Goal: Information Seeking & Learning: Learn about a topic

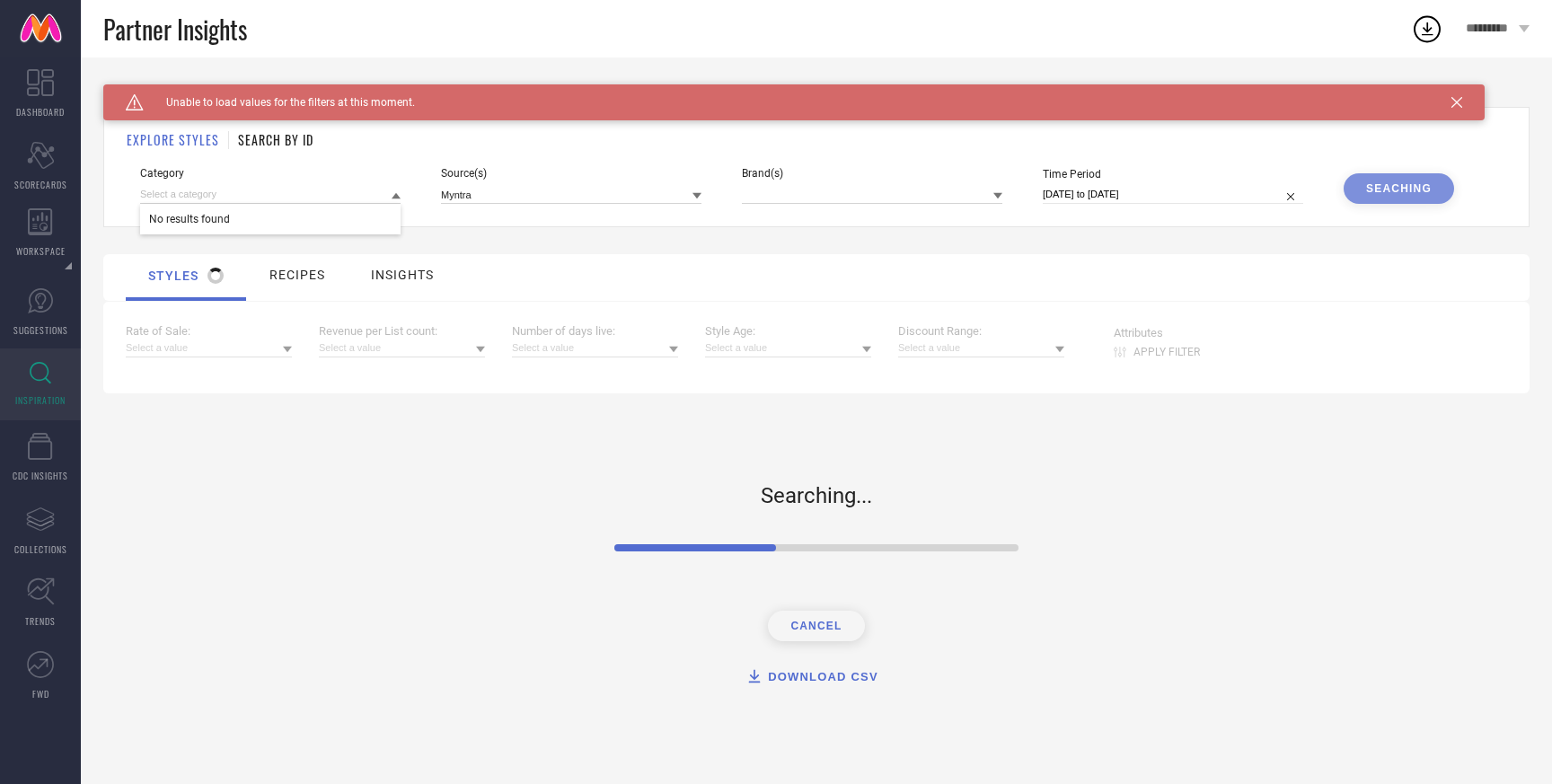
click at [312, 191] on input at bounding box center [270, 194] width 261 height 19
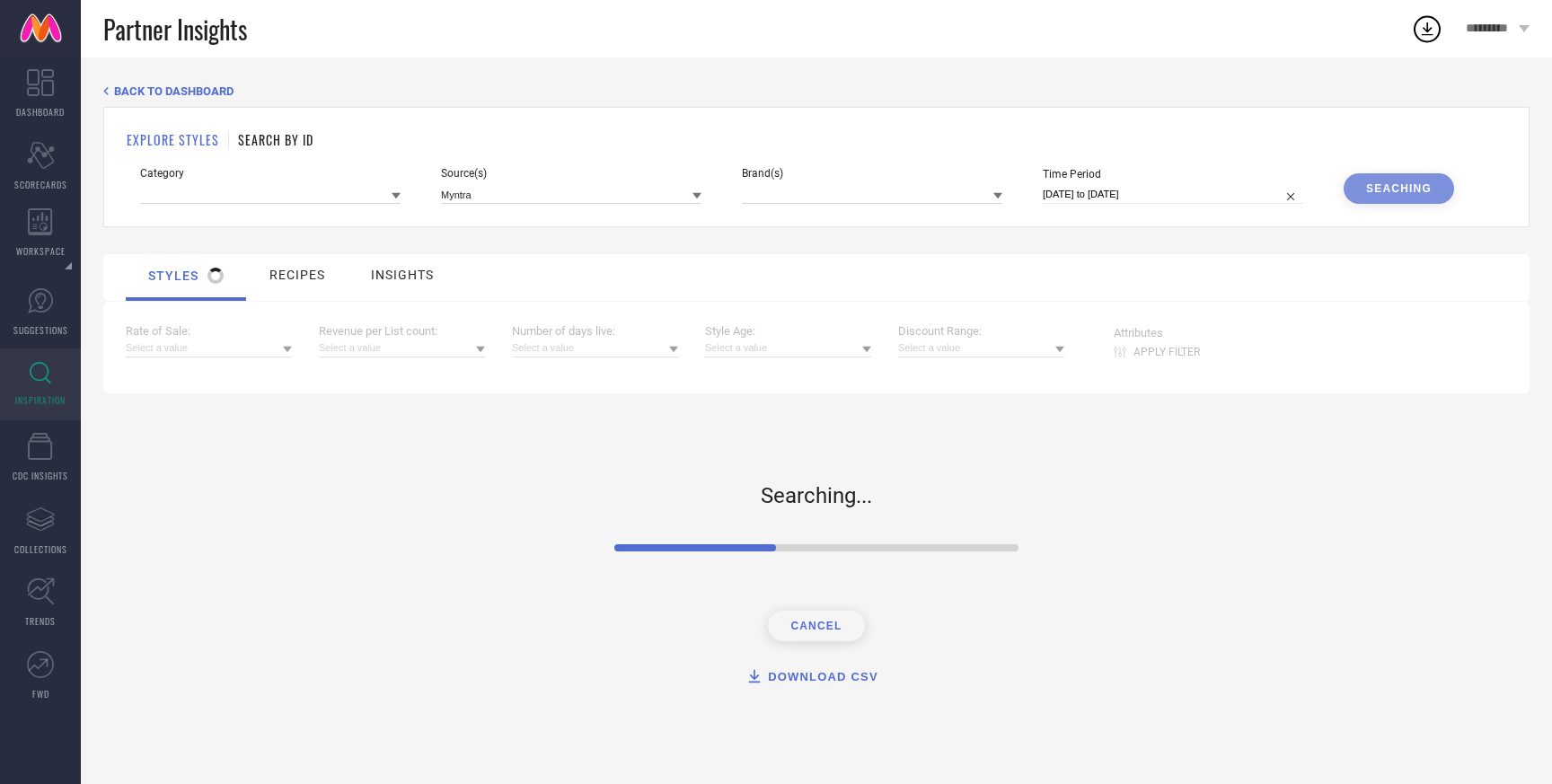
click at [312, 191] on input at bounding box center [270, 194] width 261 height 19
type input "shirt"
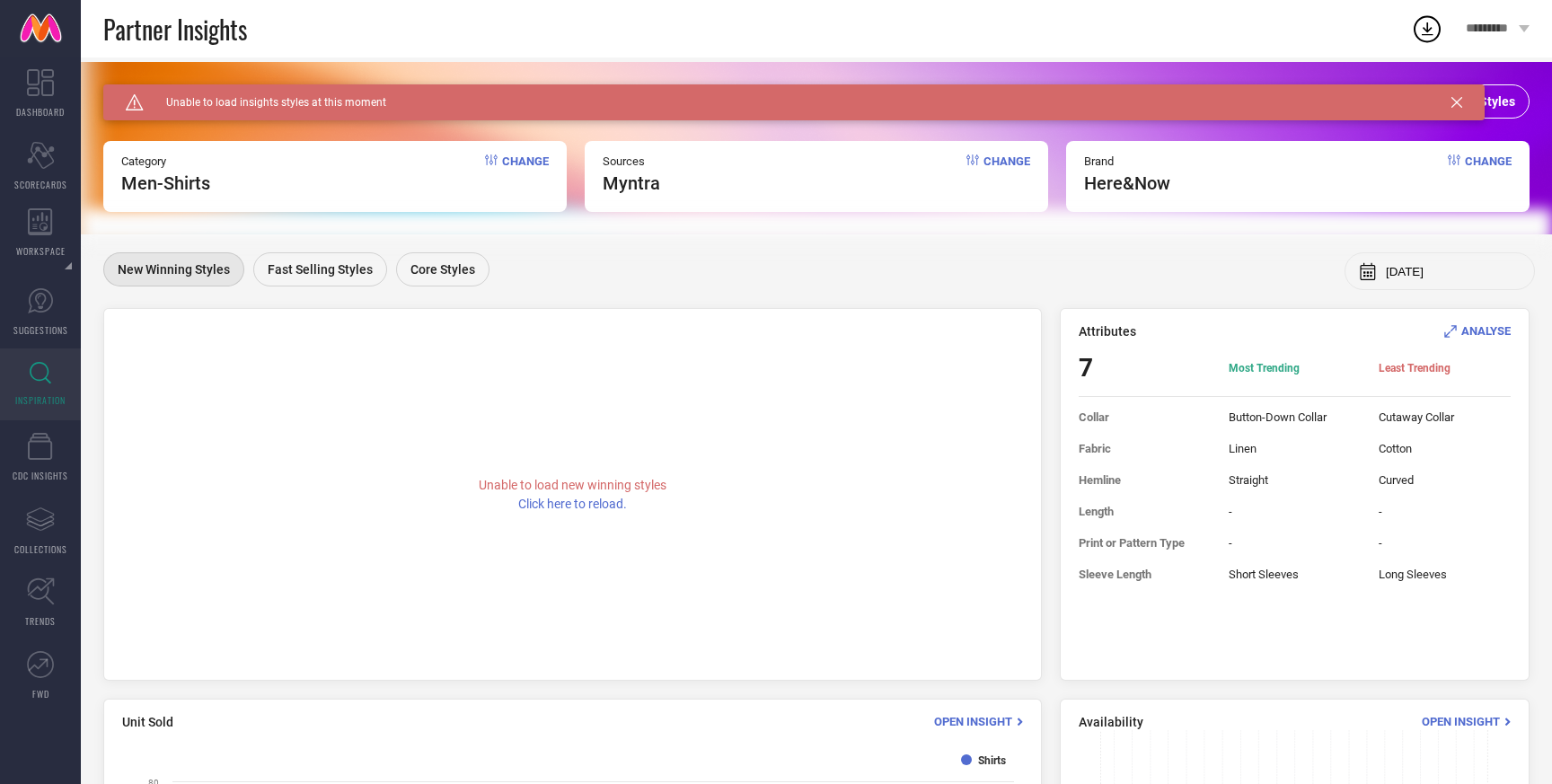
click at [1454, 100] on icon at bounding box center [1456, 102] width 11 height 11
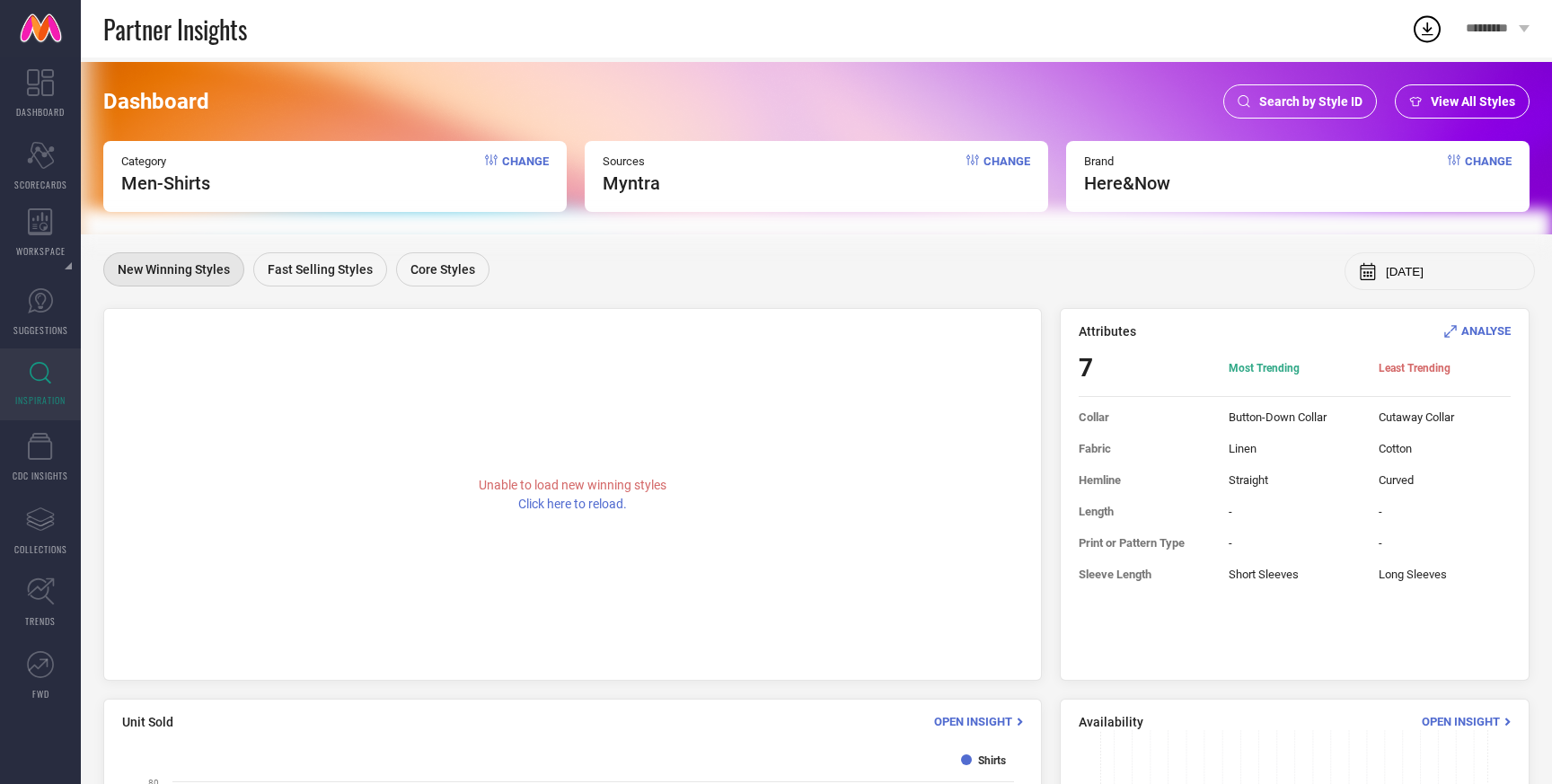
click at [1481, 104] on span "View All Styles" at bounding box center [1473, 101] width 85 height 14
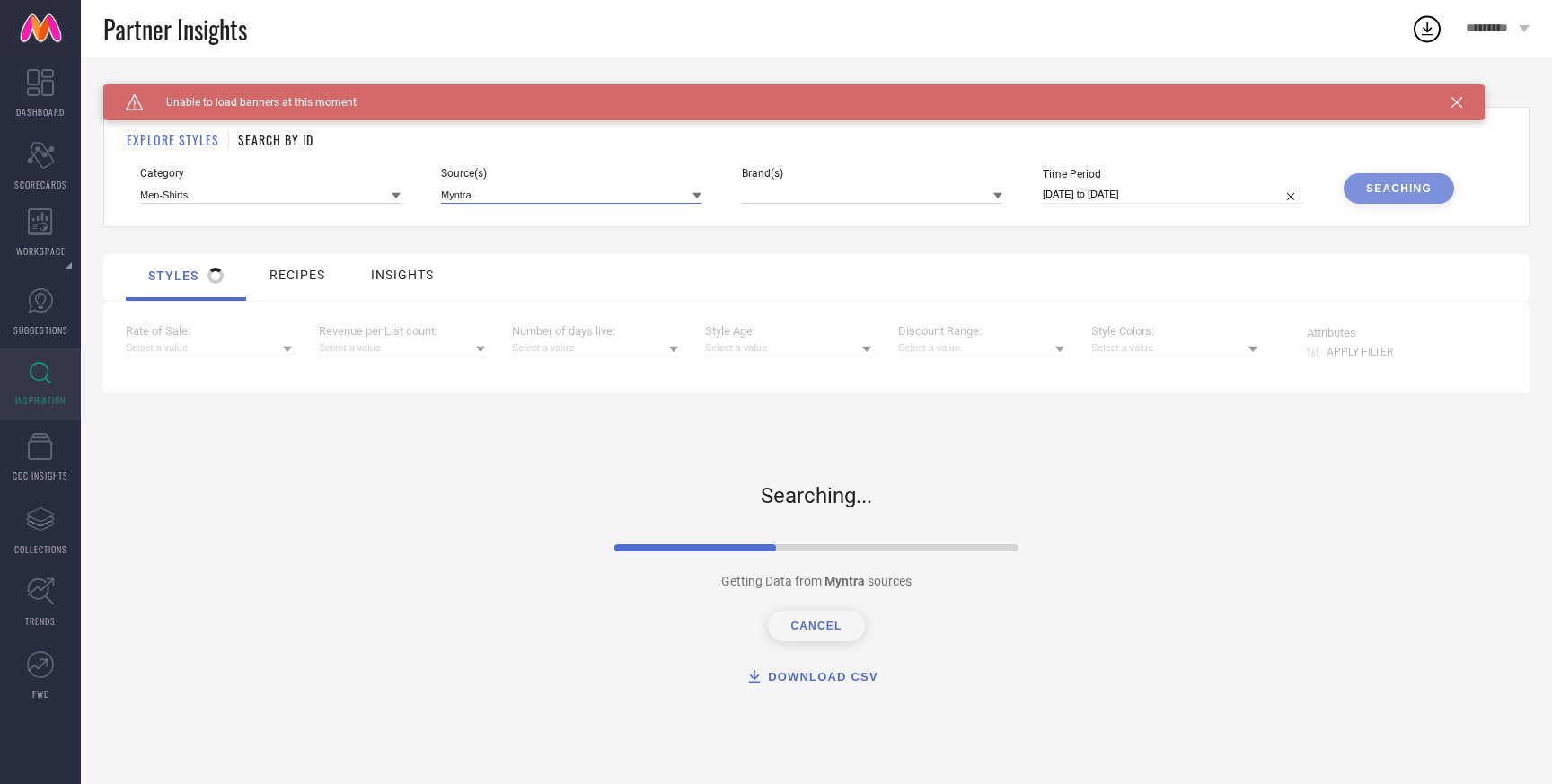
click at [555, 198] on input at bounding box center [571, 194] width 261 height 19
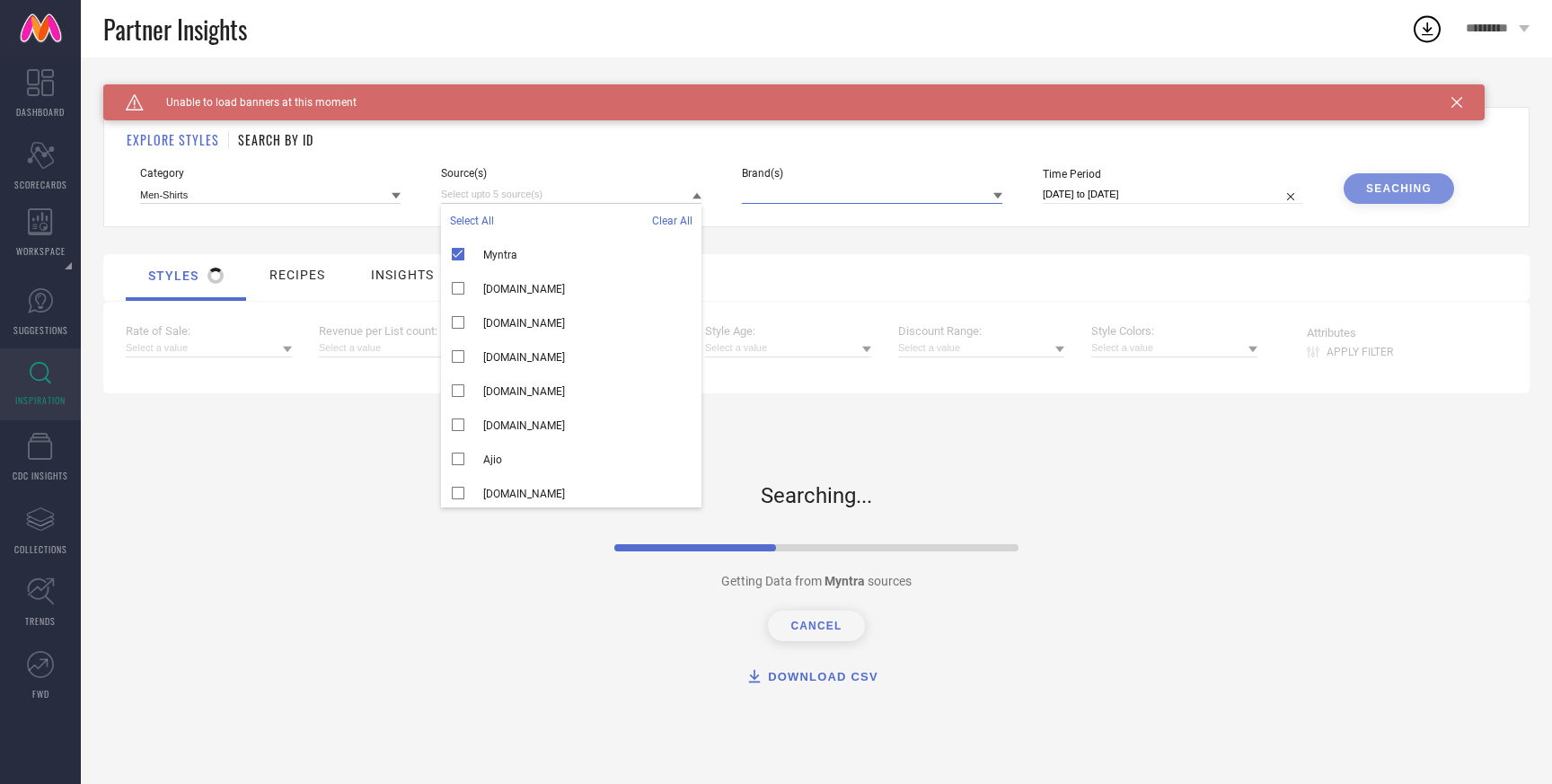
click at [815, 194] on input at bounding box center [872, 194] width 261 height 19
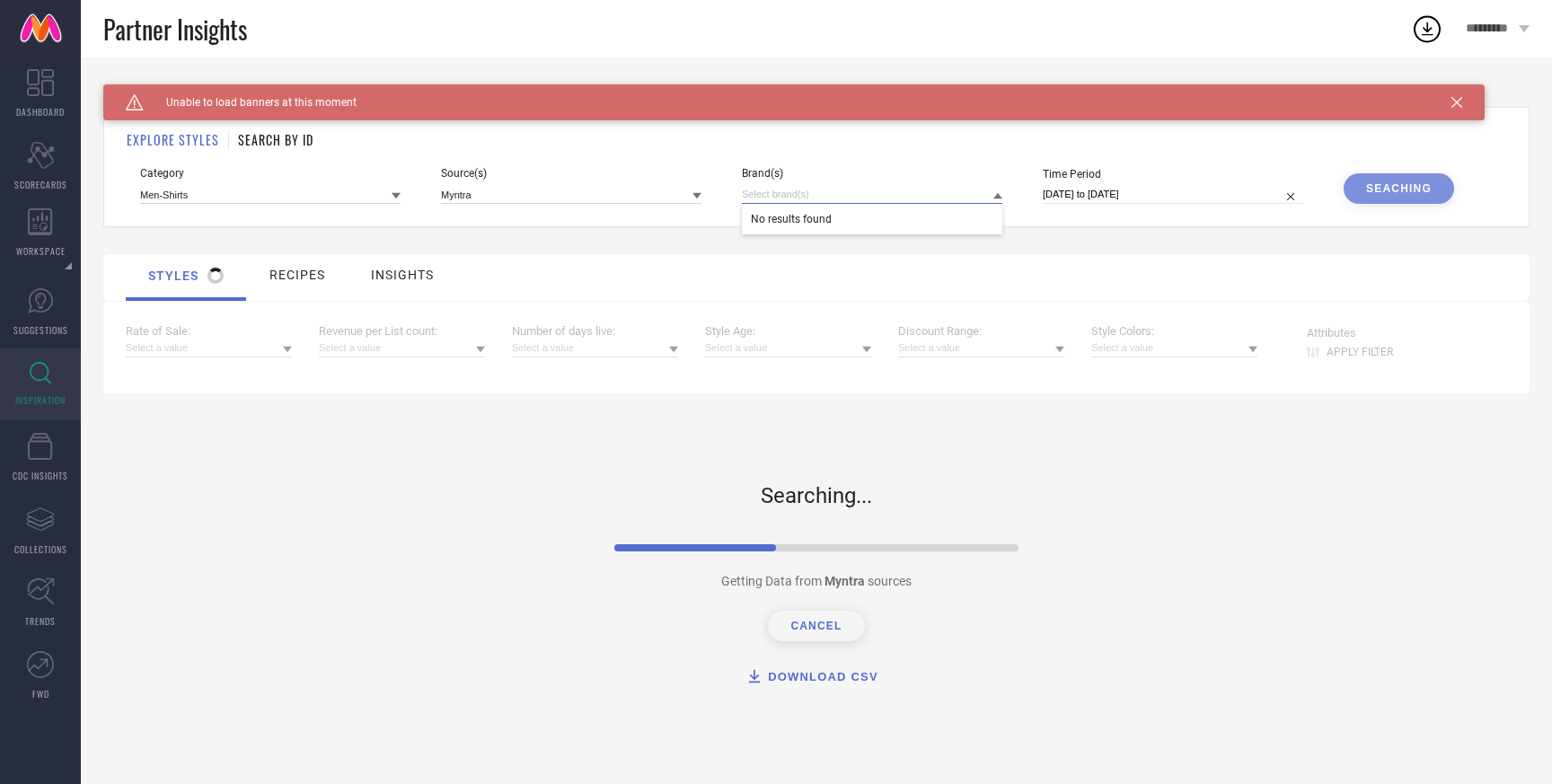
click at [815, 194] on input at bounding box center [872, 194] width 261 height 19
select select "8"
select select "2025"
select select "9"
select select "2025"
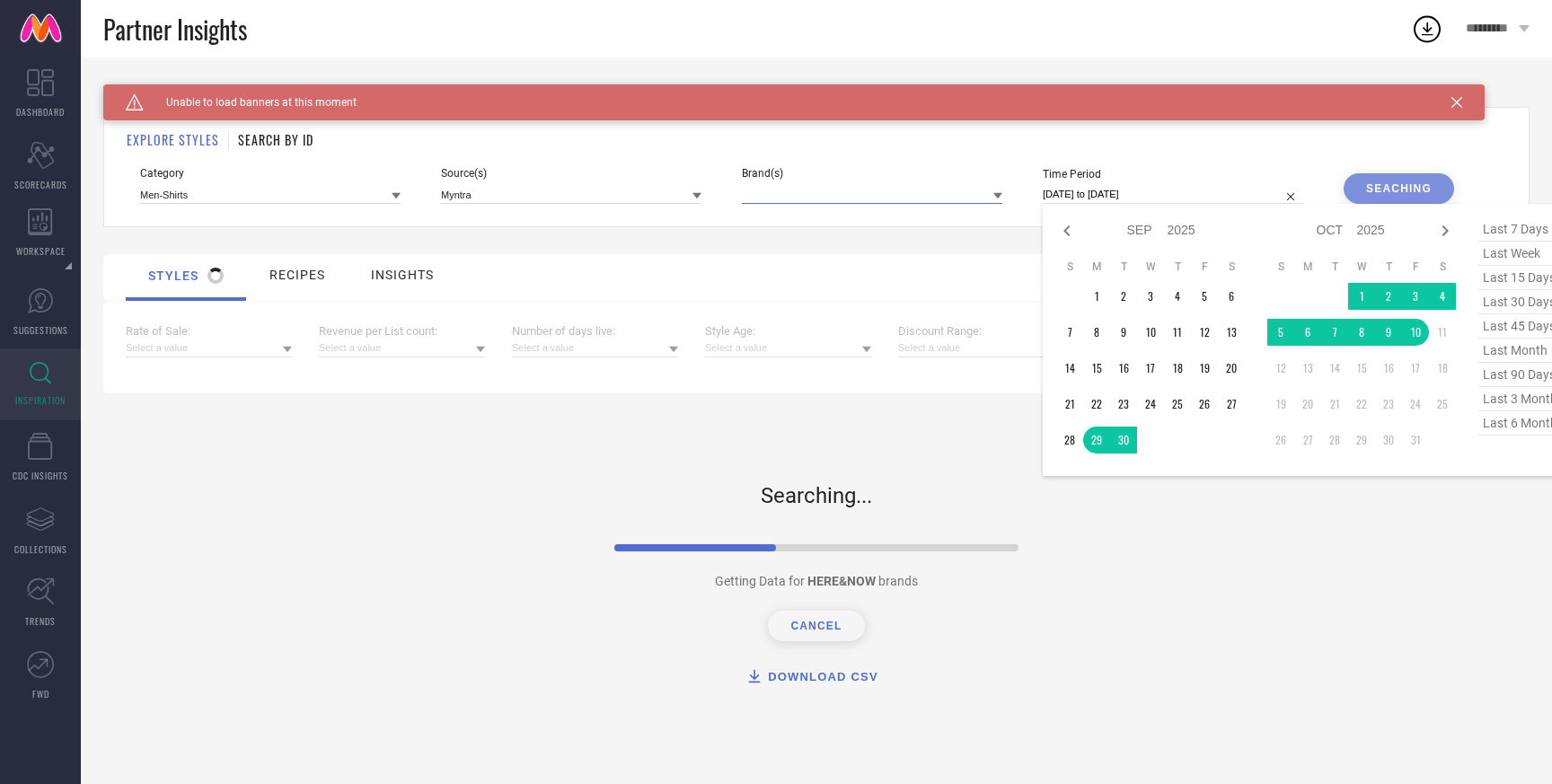
click at [1110, 189] on input "[DATE] to [DATE]" at bounding box center [1172, 194] width 261 height 19
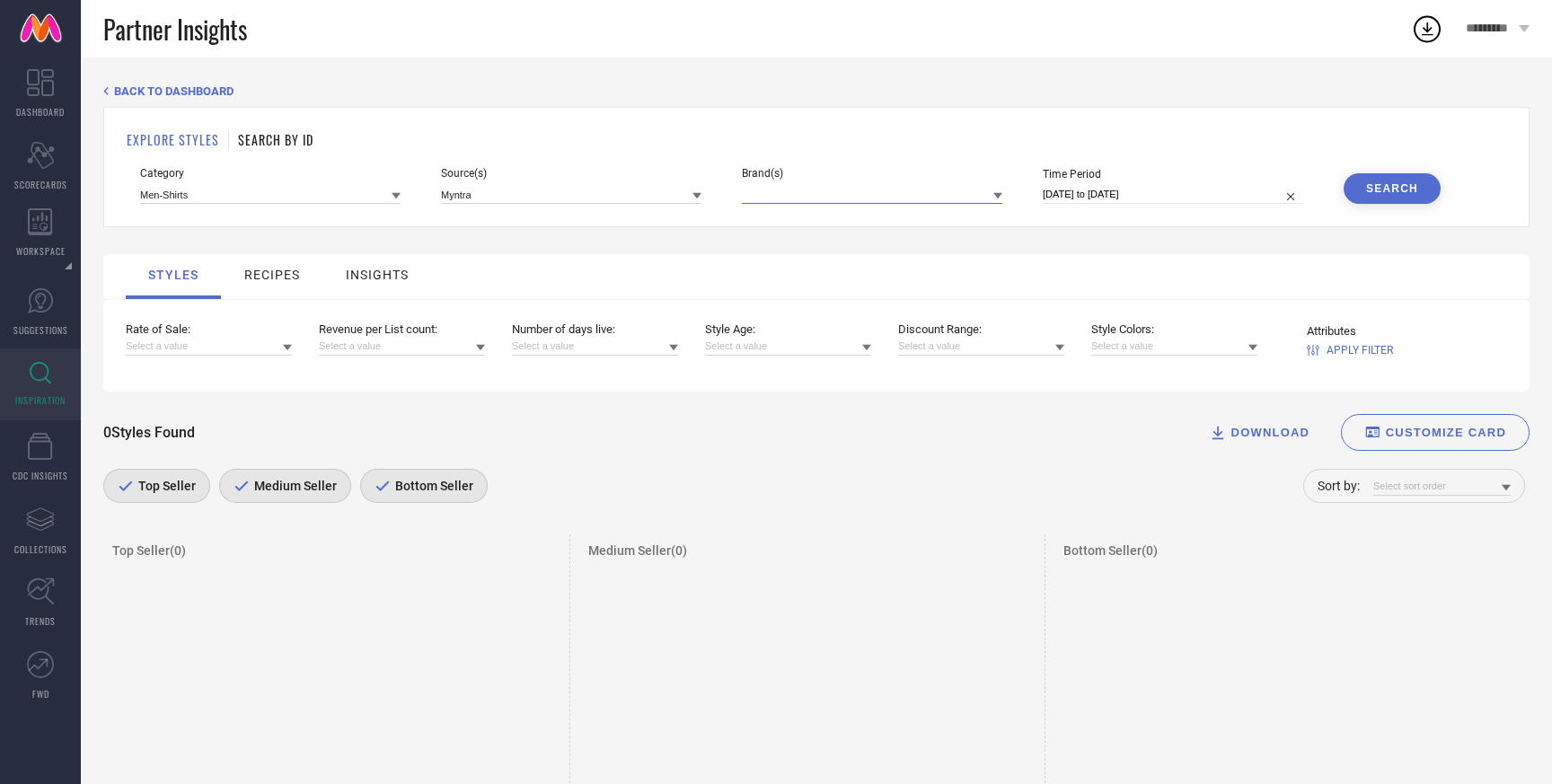
click at [899, 195] on input at bounding box center [872, 194] width 261 height 19
click at [936, 121] on div "EXPLORE STYLES SEARCH BY ID Category Men-Shirts Source(s) Myntra Brand(s) No re…" at bounding box center [816, 166] width 1426 height 120
click at [863, 195] on input at bounding box center [872, 194] width 261 height 19
click at [612, 179] on div "Source(s) Myntra" at bounding box center [571, 185] width 261 height 37
click at [588, 198] on input at bounding box center [571, 194] width 261 height 19
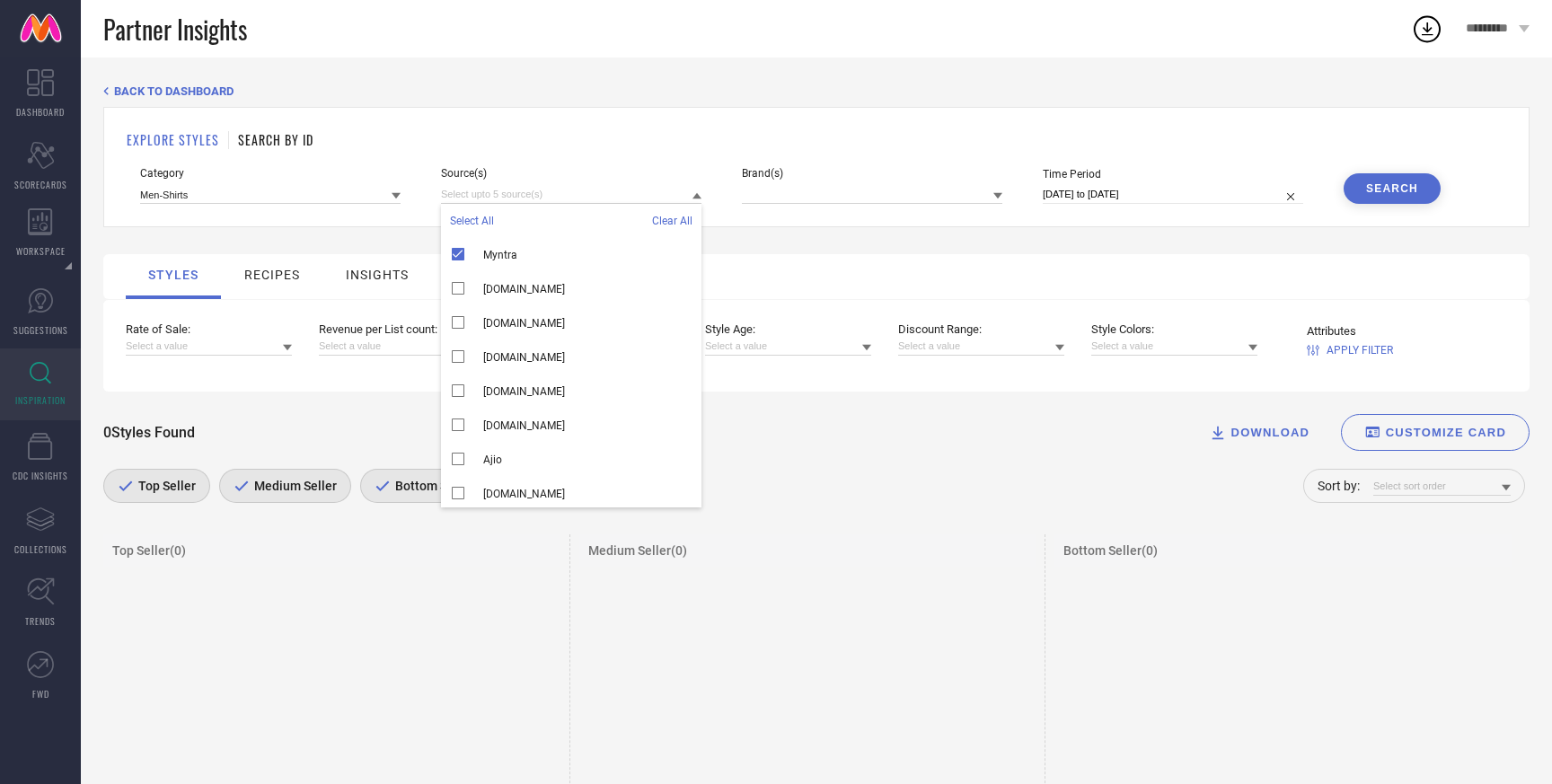
click at [358, 177] on span "Category" at bounding box center [270, 173] width 261 height 13
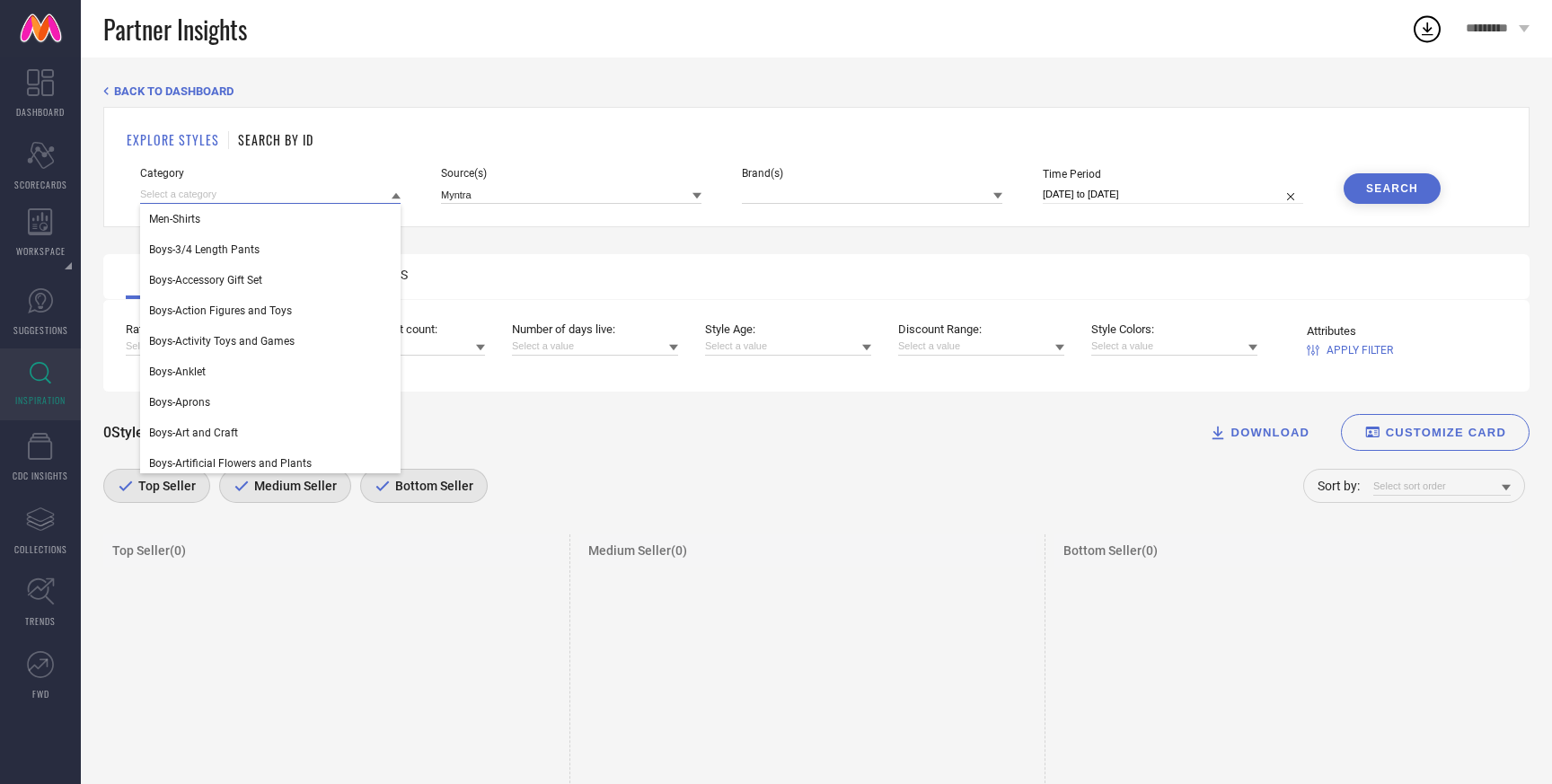
click at [348, 189] on input at bounding box center [270, 194] width 261 height 19
click at [861, 207] on div "EXPLORE STYLES SEARCH BY ID Category Men-Shirts Boys-3/4 Length Pants Boys-Acce…" at bounding box center [816, 166] width 1426 height 120
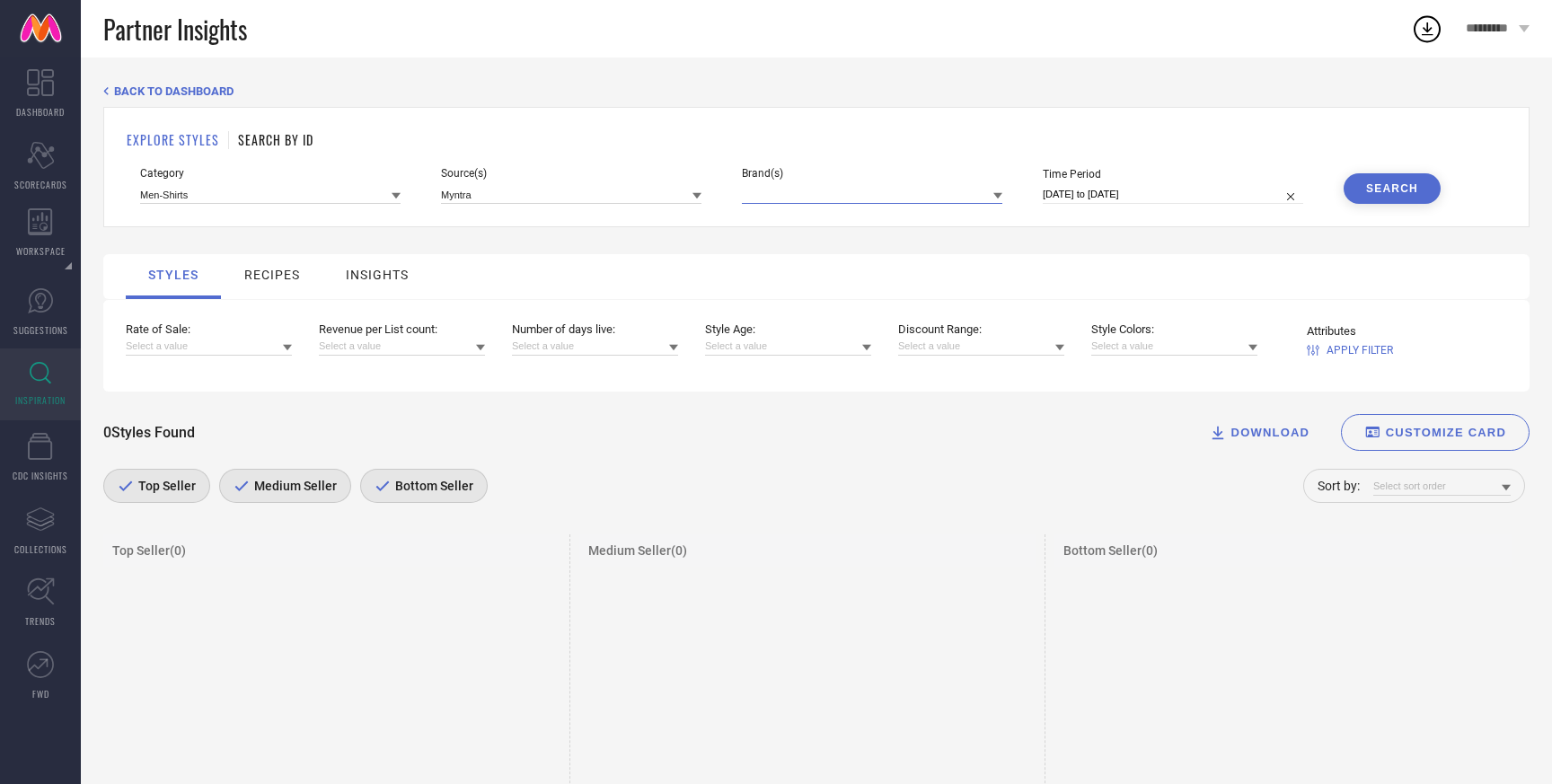
click at [861, 191] on input at bounding box center [872, 194] width 261 height 19
click at [1127, 204] on div "EXPLORE STYLES SEARCH BY ID Category Men-Shirts Source(s) Myntra Brand(s) No re…" at bounding box center [816, 166] width 1426 height 120
click at [1127, 199] on input "[DATE] to [DATE]" at bounding box center [1172, 194] width 261 height 19
select select "8"
select select "2025"
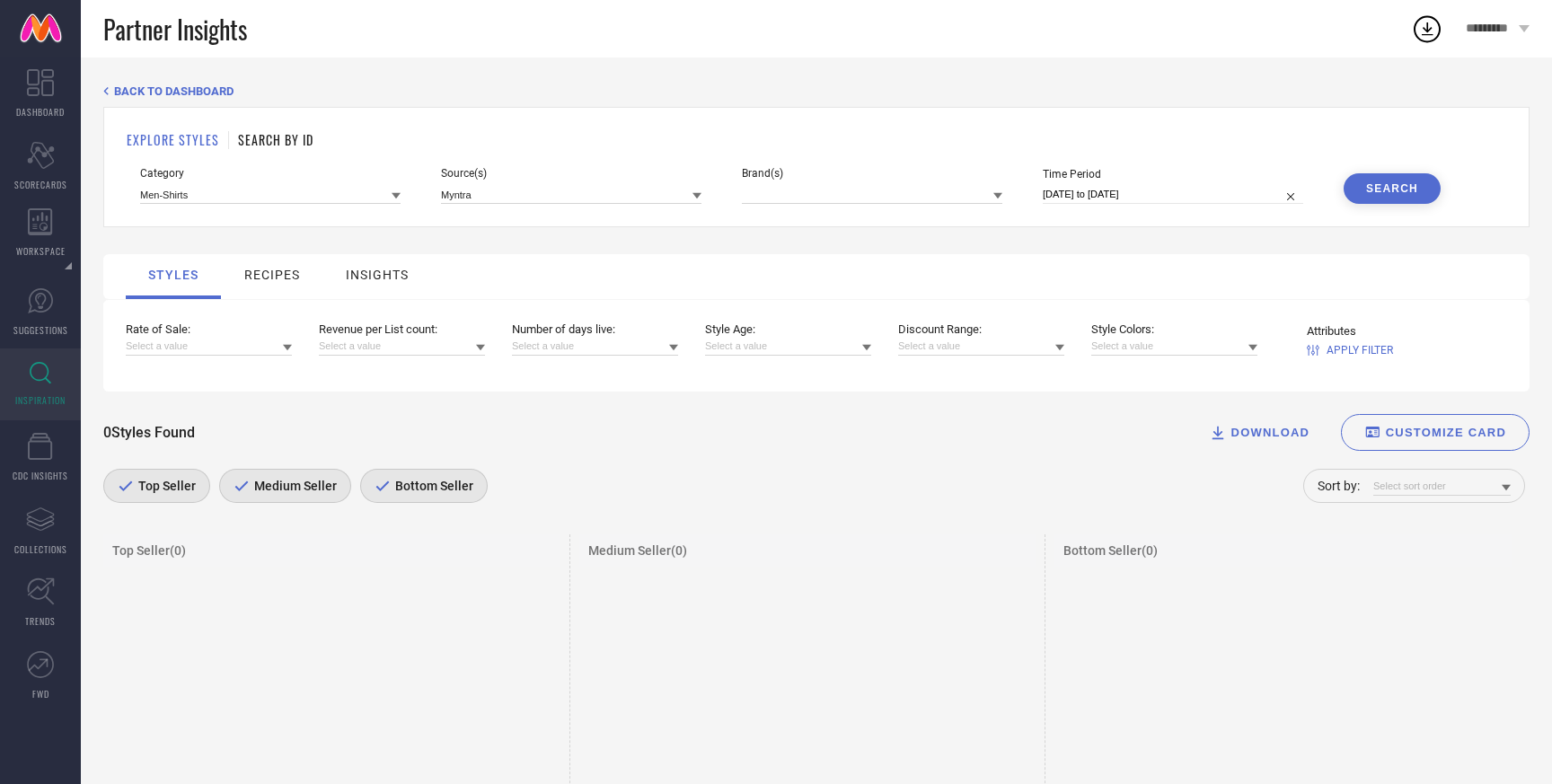
select select "9"
select select "2025"
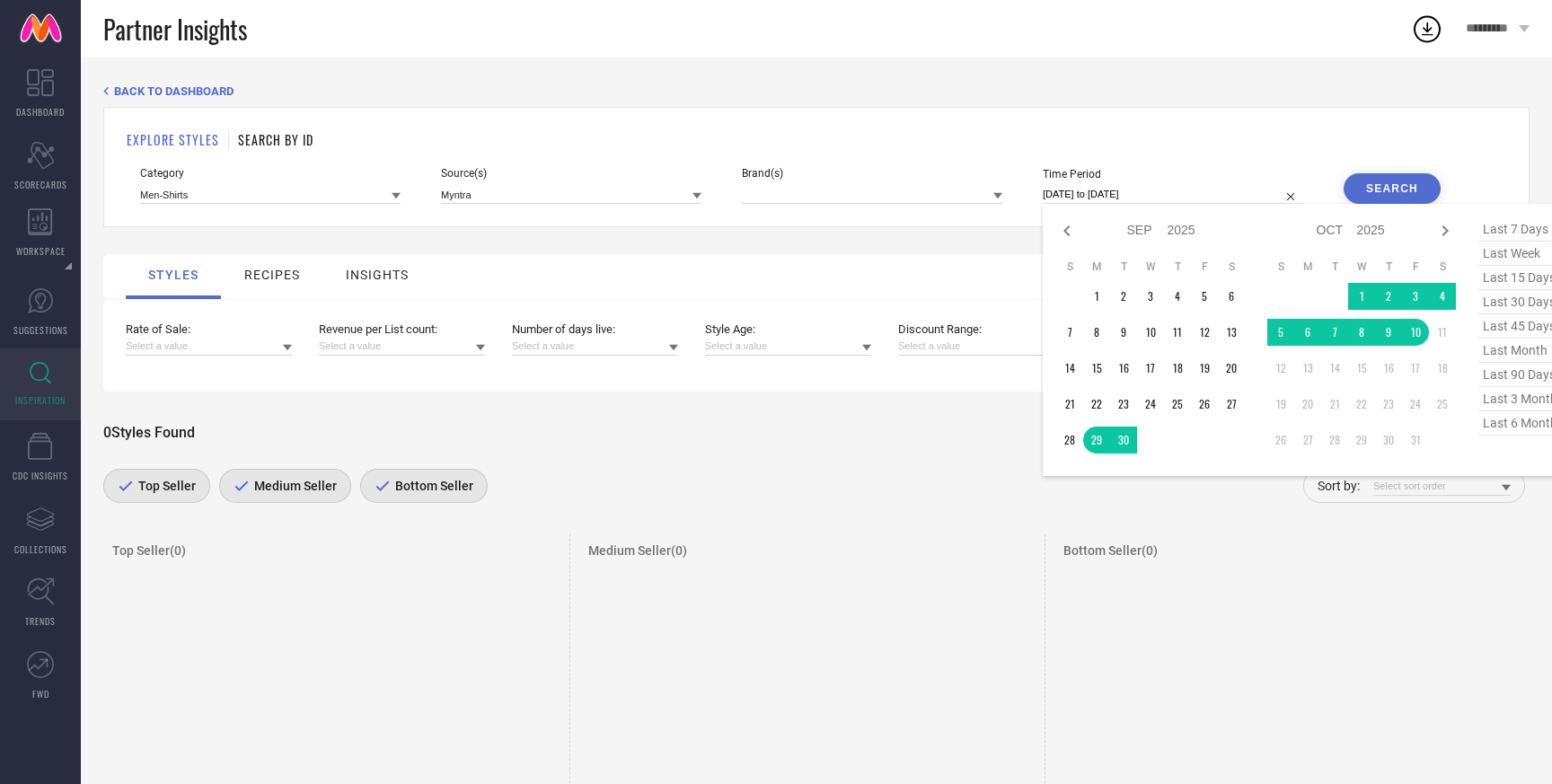
click at [1542, 298] on span "last 30 days" at bounding box center [1523, 301] width 90 height 24
type input "11-09-2025 to 10-10-2025"
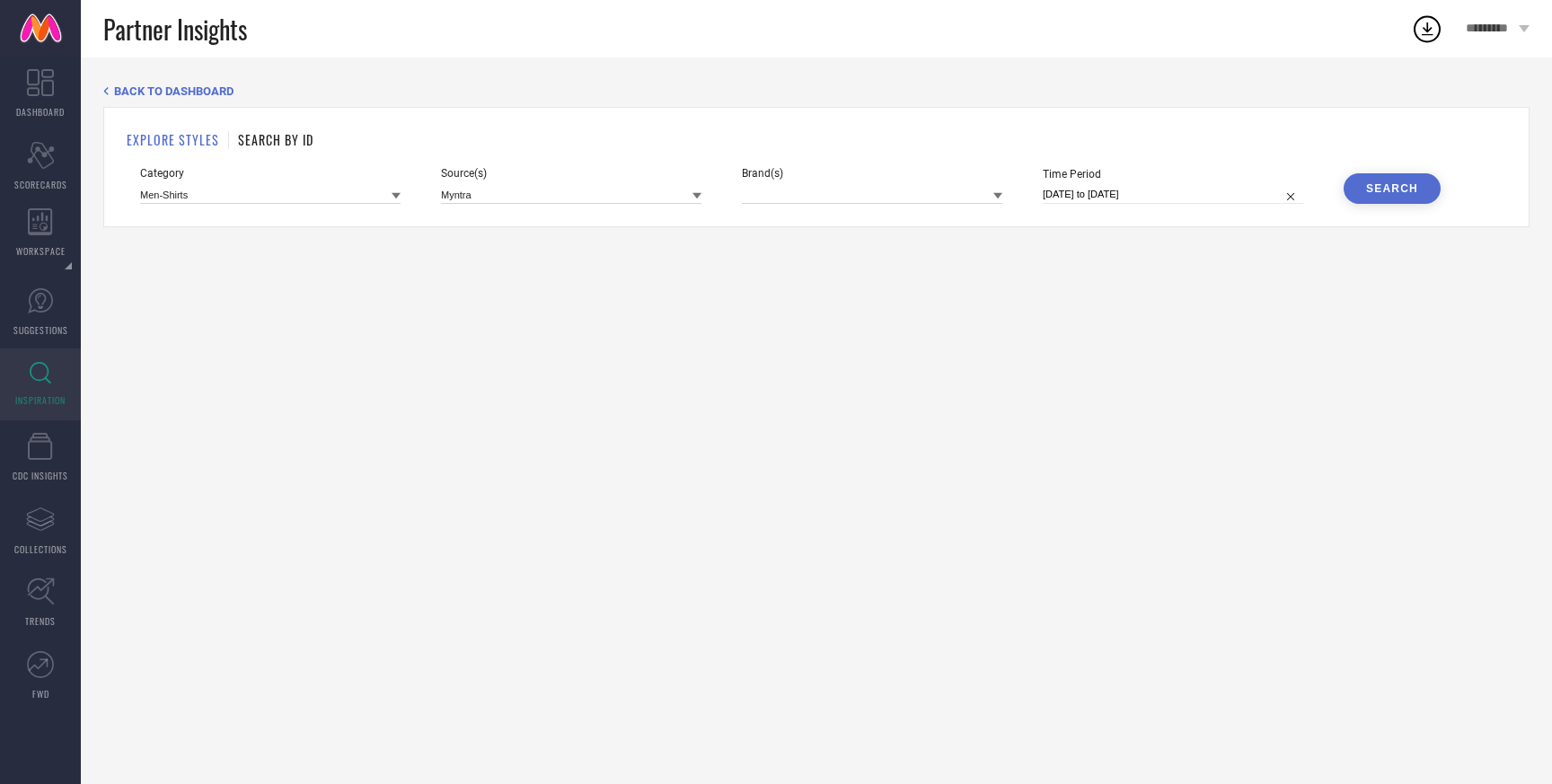
click at [865, 178] on span "Brand(s)" at bounding box center [872, 173] width 261 height 13
click at [855, 189] on input at bounding box center [872, 194] width 261 height 19
click at [795, 289] on div "BACK TO DASHBOARD EXPLORE STYLES SEARCH BY ID Category Men-Shirts Source(s) Myn…" at bounding box center [817, 420] width 1471 height 726
click at [1400, 189] on div "Search" at bounding box center [1392, 189] width 52 height 13
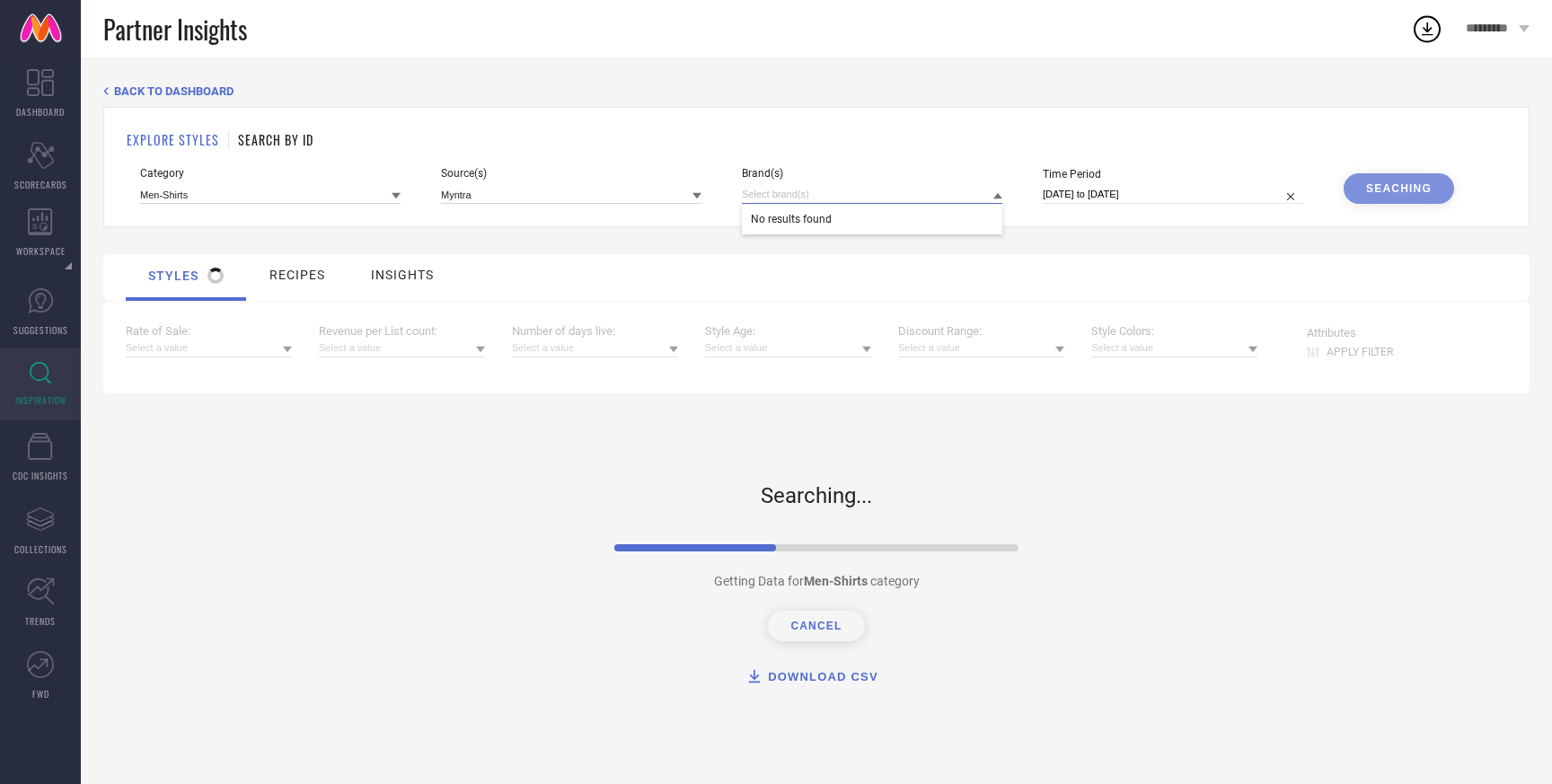
click at [911, 200] on input at bounding box center [872, 194] width 261 height 19
click at [230, 345] on div at bounding box center [208, 347] width 166 height 20
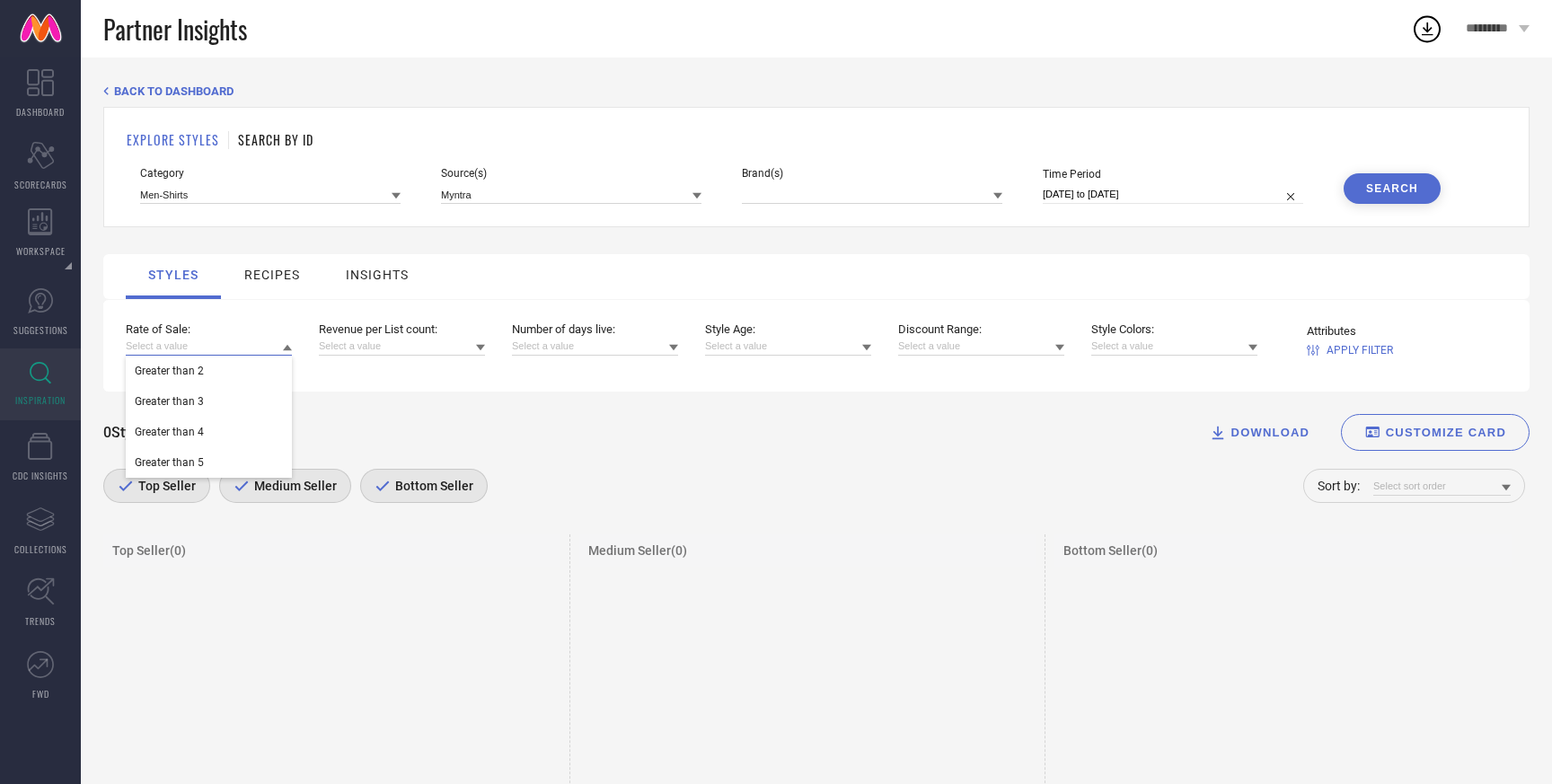
click at [258, 351] on input at bounding box center [208, 346] width 166 height 19
click at [438, 339] on input at bounding box center [402, 346] width 166 height 19
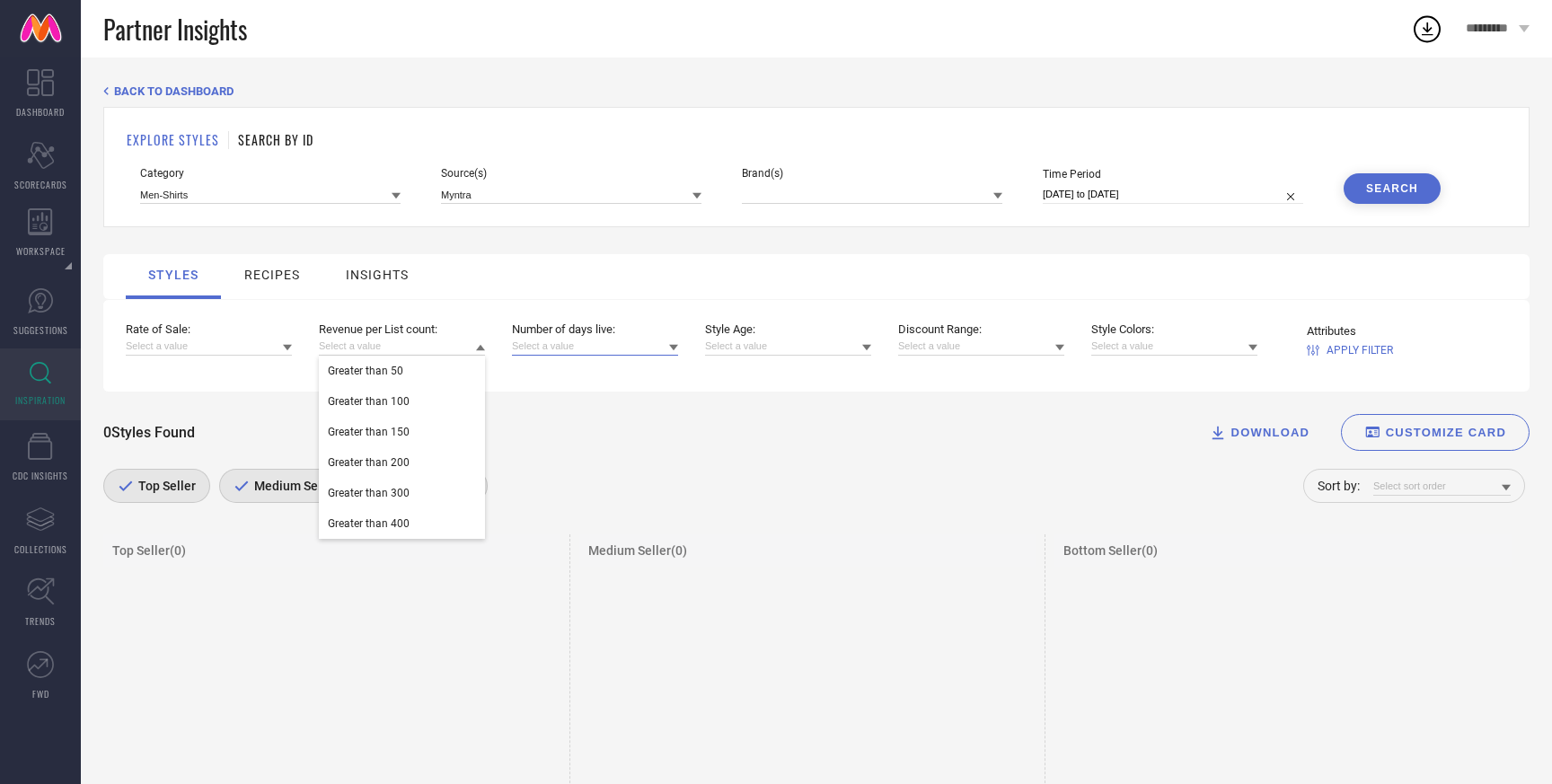
click at [609, 340] on input at bounding box center [595, 346] width 166 height 19
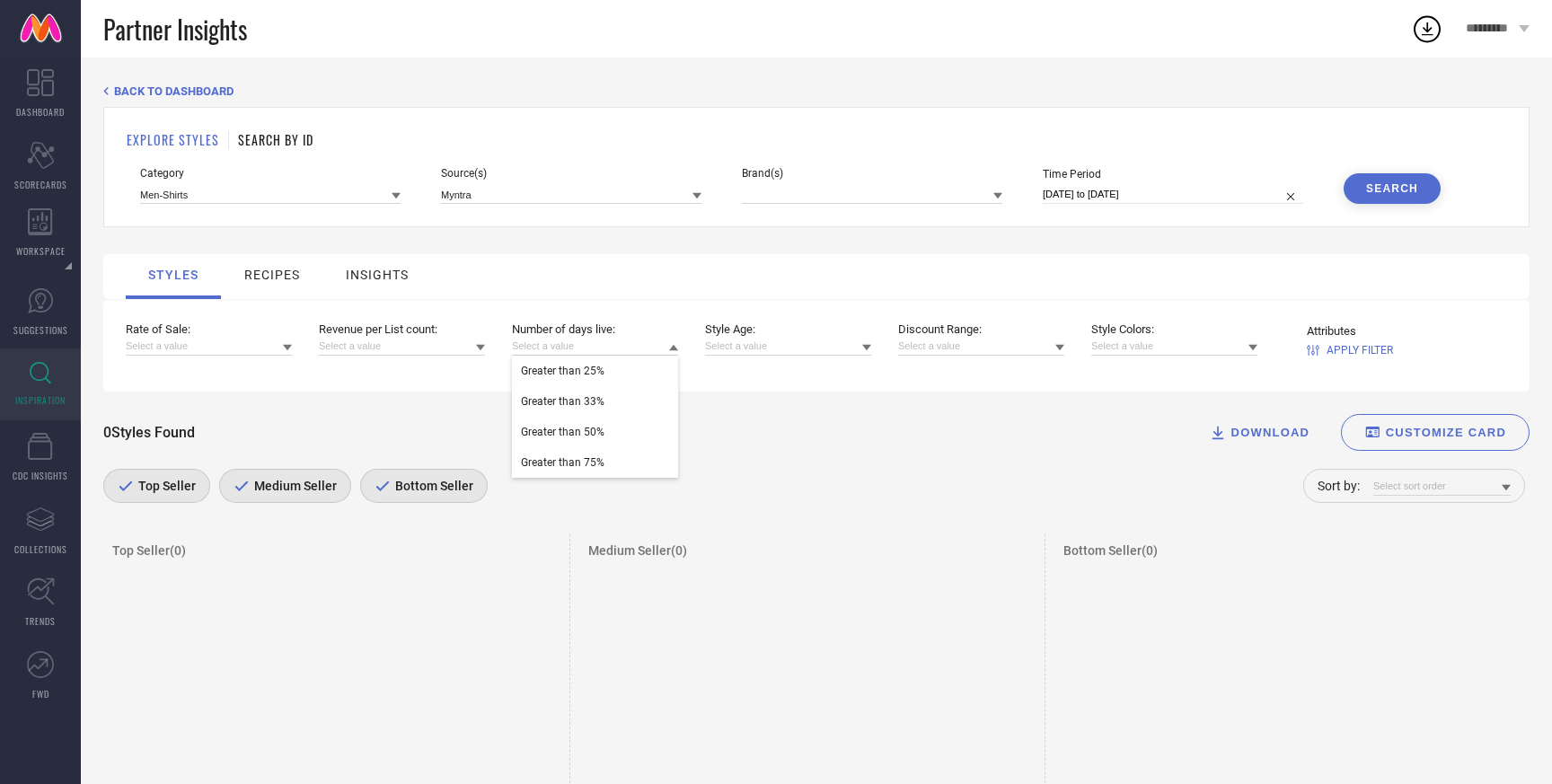
click at [821, 331] on span "Style Age :" at bounding box center [788, 328] width 166 height 14
click at [1009, 333] on span "Discount Range :" at bounding box center [981, 328] width 166 height 14
click at [1050, 346] on input at bounding box center [981, 346] width 166 height 19
click at [1190, 337] on input at bounding box center [1174, 346] width 166 height 19
click at [808, 193] on input at bounding box center [872, 194] width 261 height 19
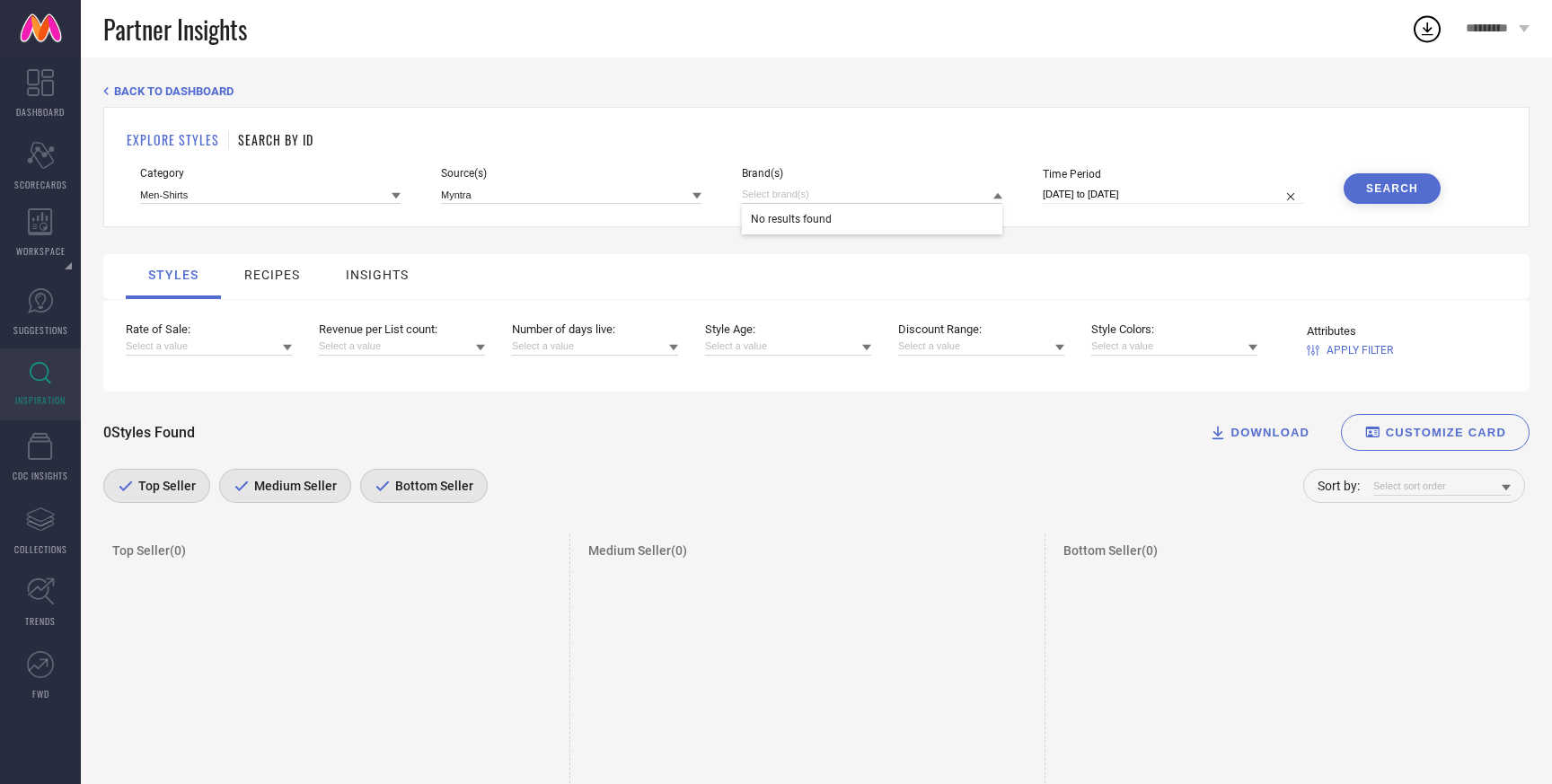
click at [858, 80] on div "BACK TO DASHBOARD EXPLORE STYLES SEARCH BY ID Category Men-Shirts Source(s) Myn…" at bounding box center [817, 617] width 1471 height 1120
click at [835, 184] on div at bounding box center [872, 194] width 261 height 20
click at [826, 197] on input at bounding box center [872, 194] width 261 height 19
click at [816, 225] on span "No results found" at bounding box center [872, 219] width 261 height 31
click at [1092, 171] on span "Time Period" at bounding box center [1172, 174] width 261 height 13
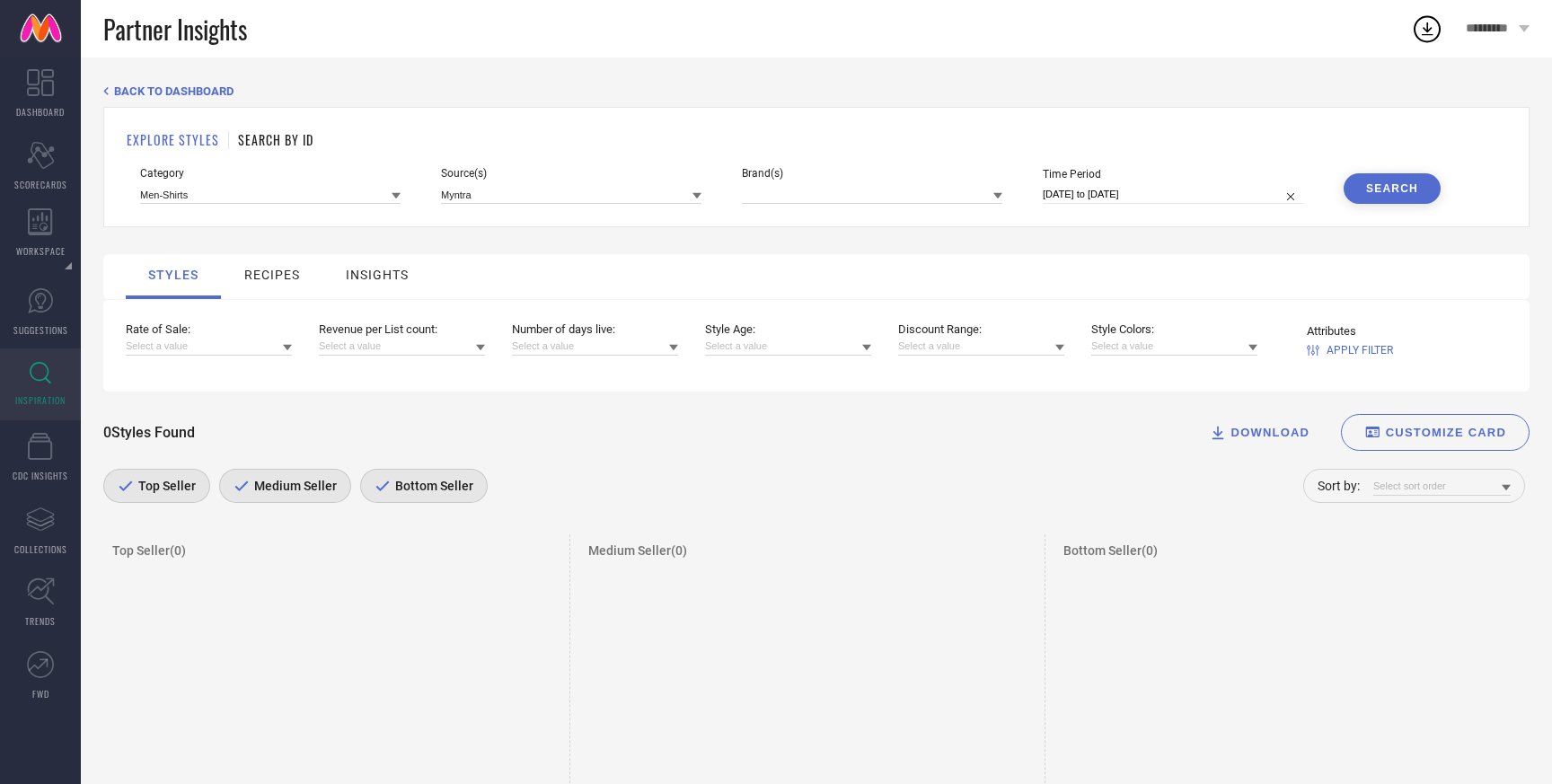
select select "8"
select select "2025"
select select "9"
select select "2025"
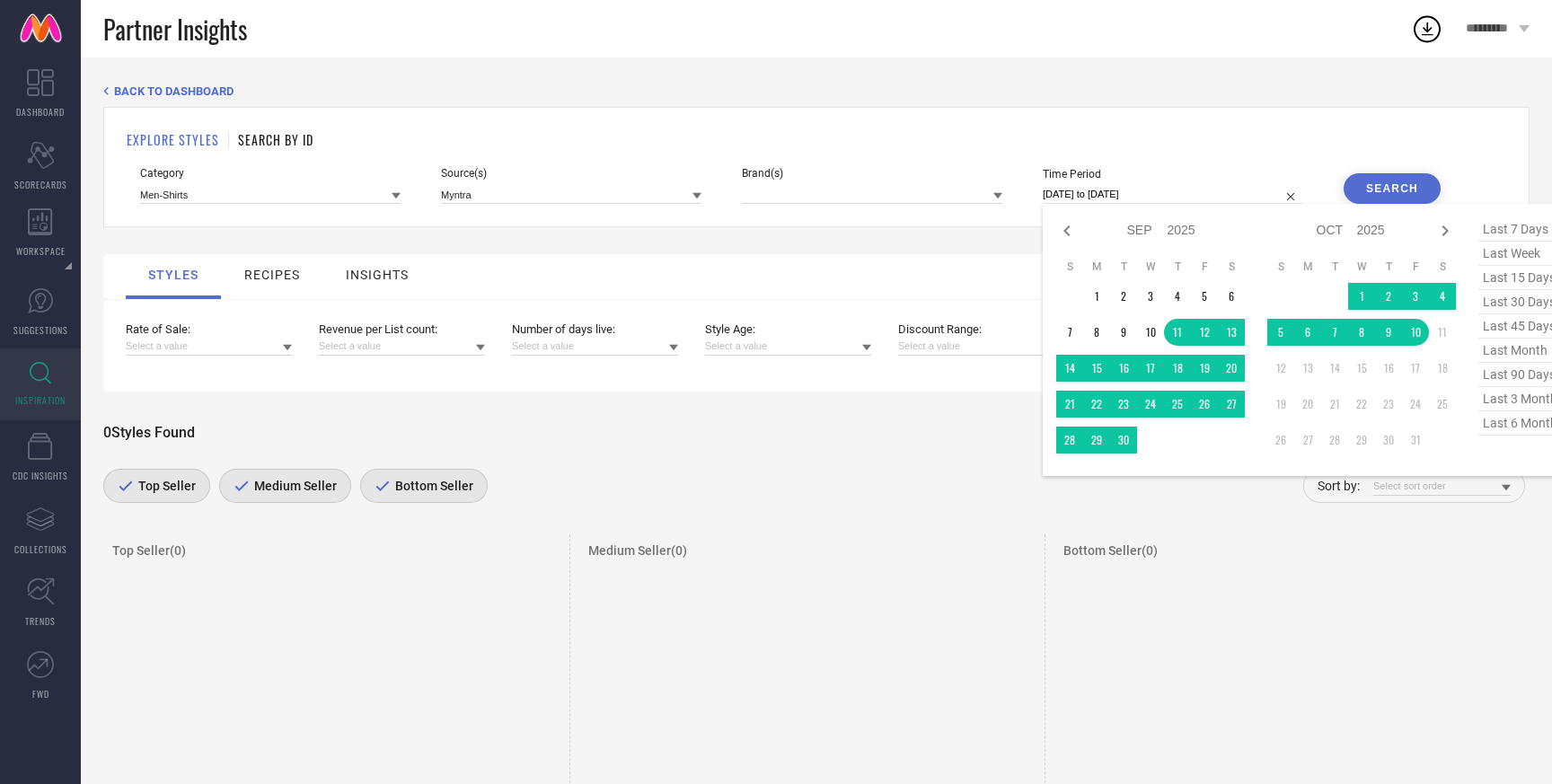
click at [1090, 185] on input "11-09-2025 to 10-10-2025" at bounding box center [1172, 194] width 261 height 19
click at [1514, 370] on span "last 90 days" at bounding box center [1523, 374] width 90 height 24
type input "13-07-2025 to 10-10-2025"
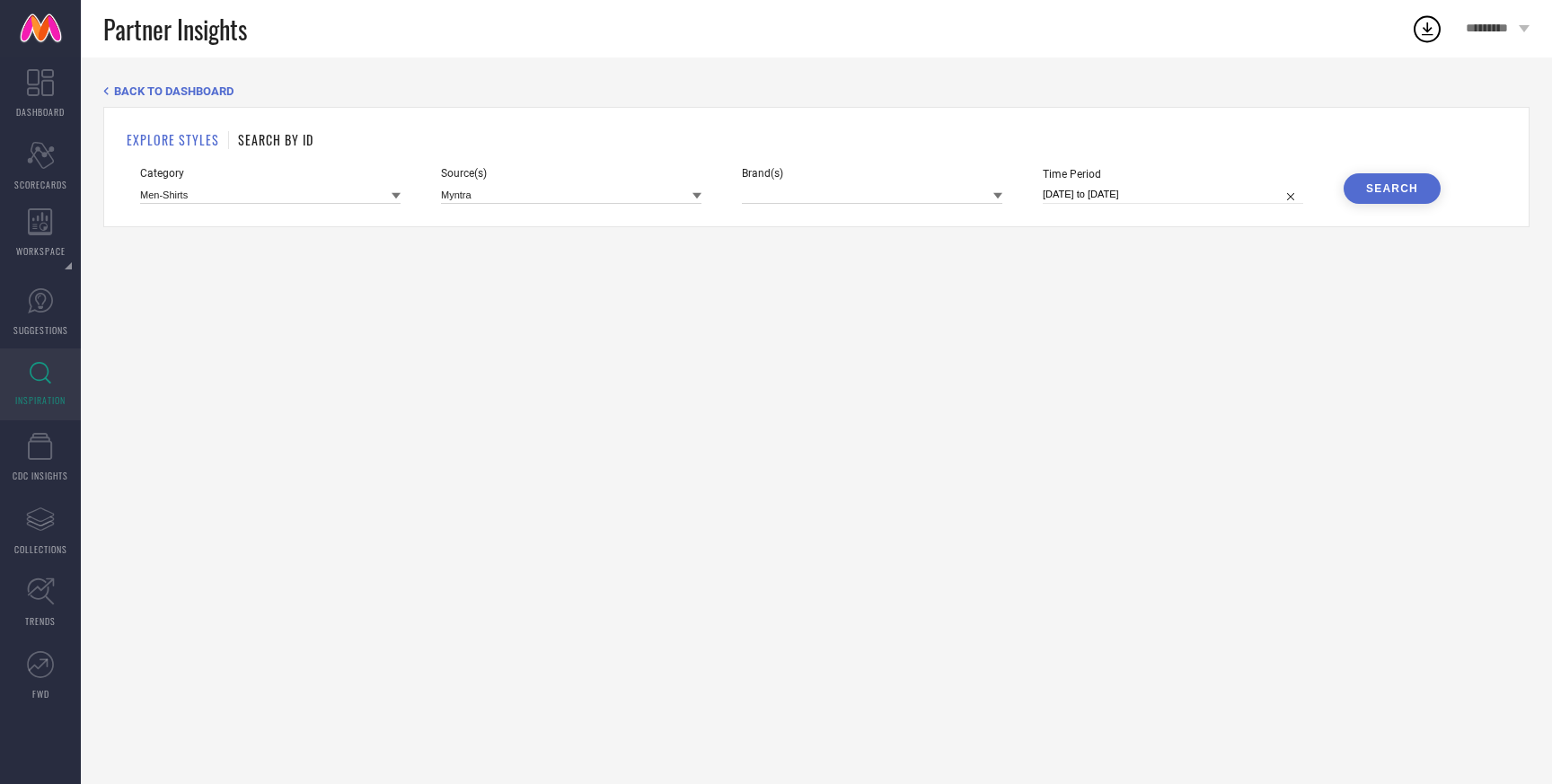
click at [1357, 194] on button "Search" at bounding box center [1391, 189] width 97 height 31
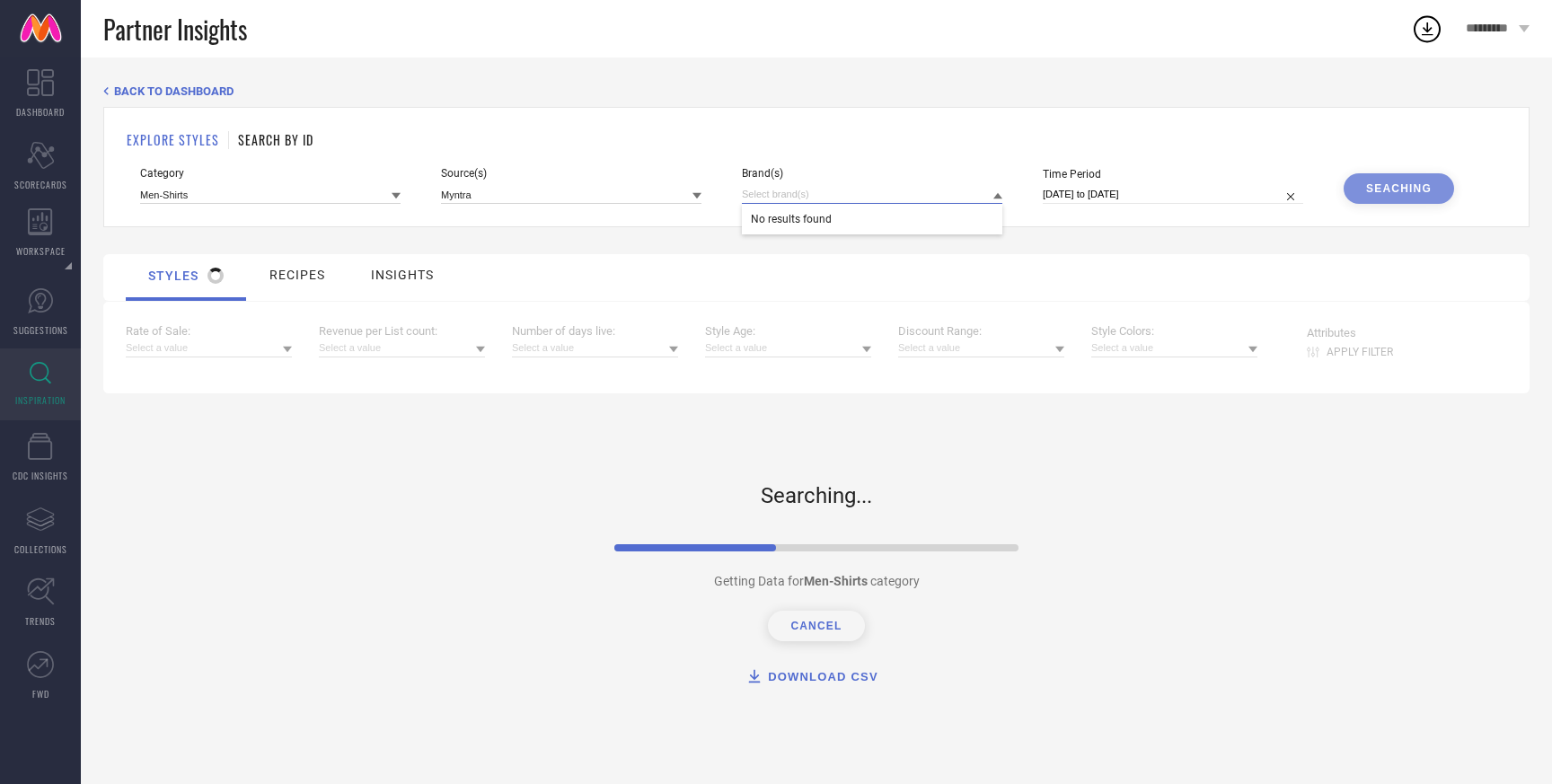
click at [838, 196] on input at bounding box center [872, 194] width 261 height 19
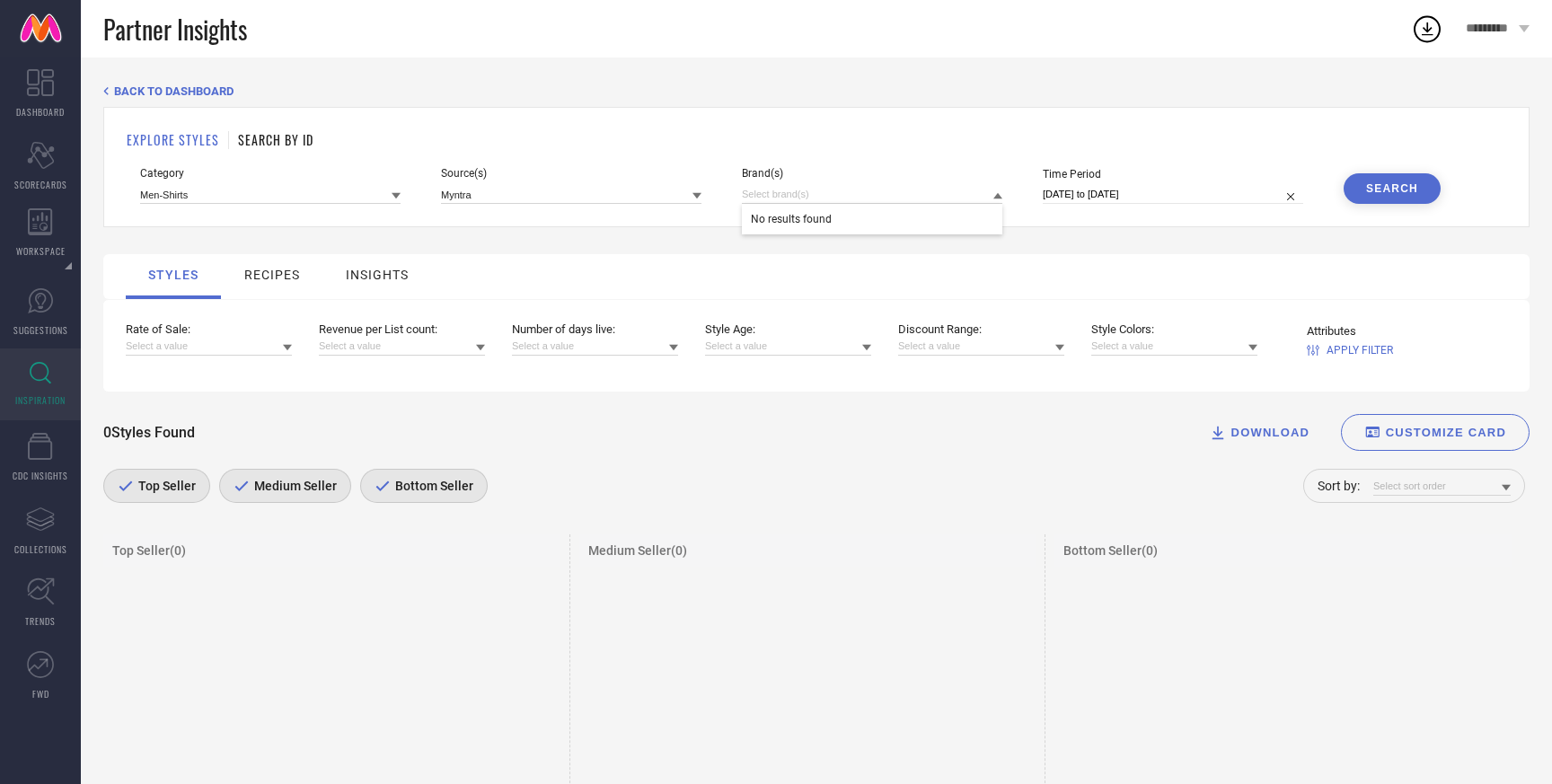
click at [751, 235] on div "BACK TO DASHBOARD EXPLORE STYLES SEARCH BY ID Category Men-Shirts Source(s) Myn…" at bounding box center [816, 617] width 1426 height 1065
click at [860, 167] on span "Brand(s)" at bounding box center [872, 173] width 261 height 13
click at [898, 130] on div "EXPLORE STYLES SEARCH BY ID" at bounding box center [816, 139] width 1380 height 19
click at [261, 280] on div "recipes" at bounding box center [273, 275] width 56 height 14
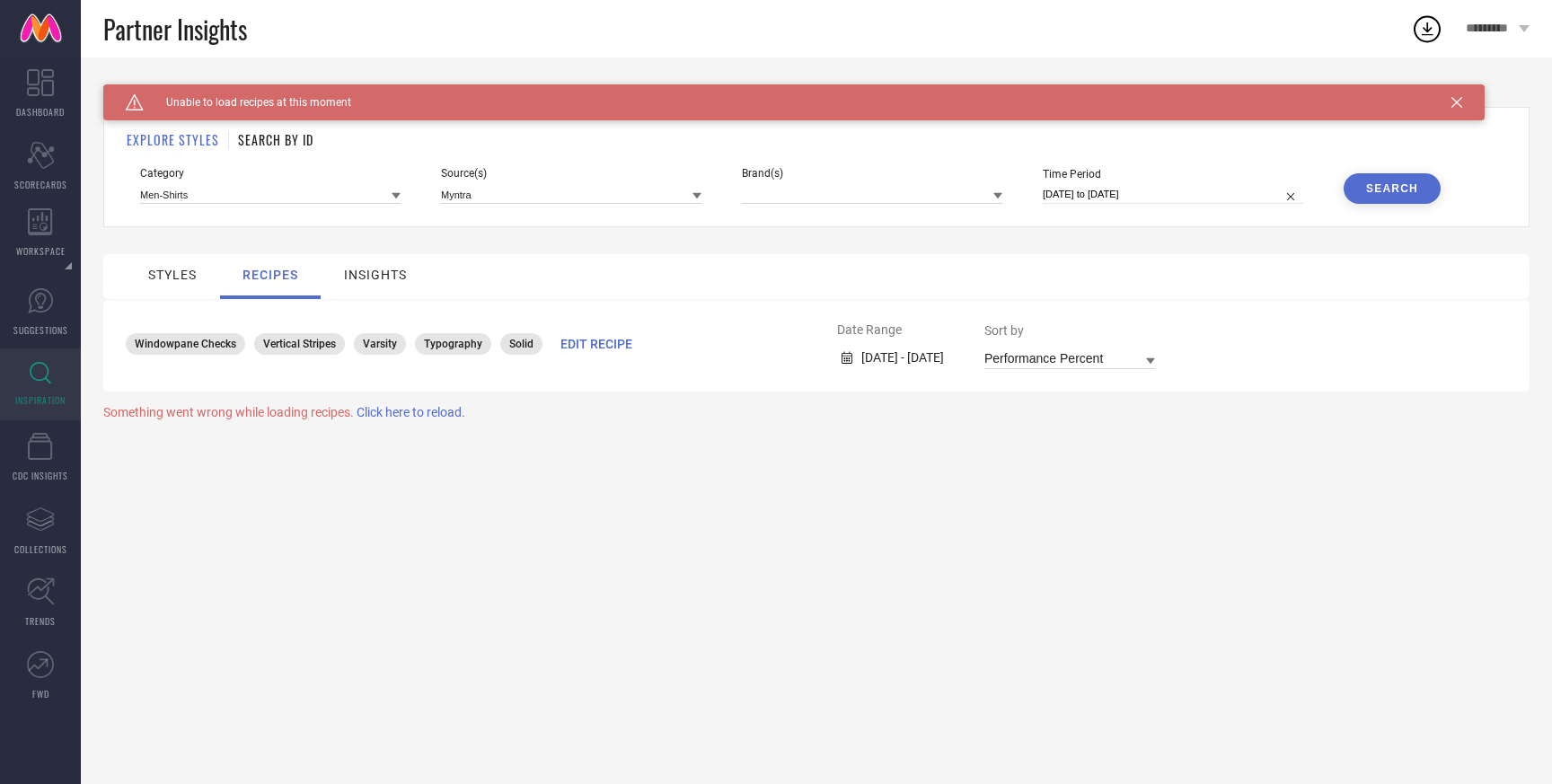
click at [202, 271] on div "styles" at bounding box center [171, 277] width 93 height 45
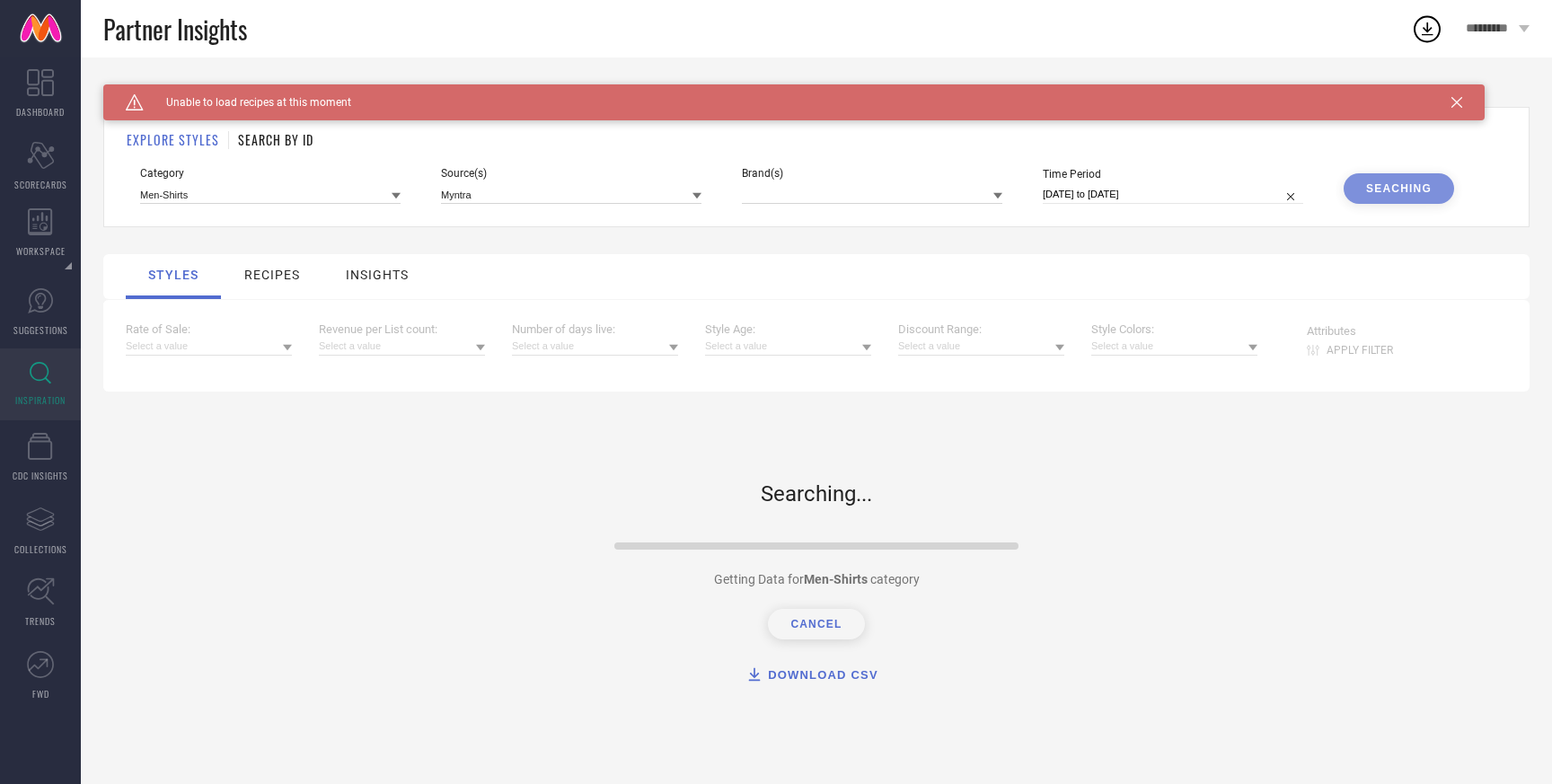
click at [283, 272] on div "recipes" at bounding box center [273, 275] width 56 height 14
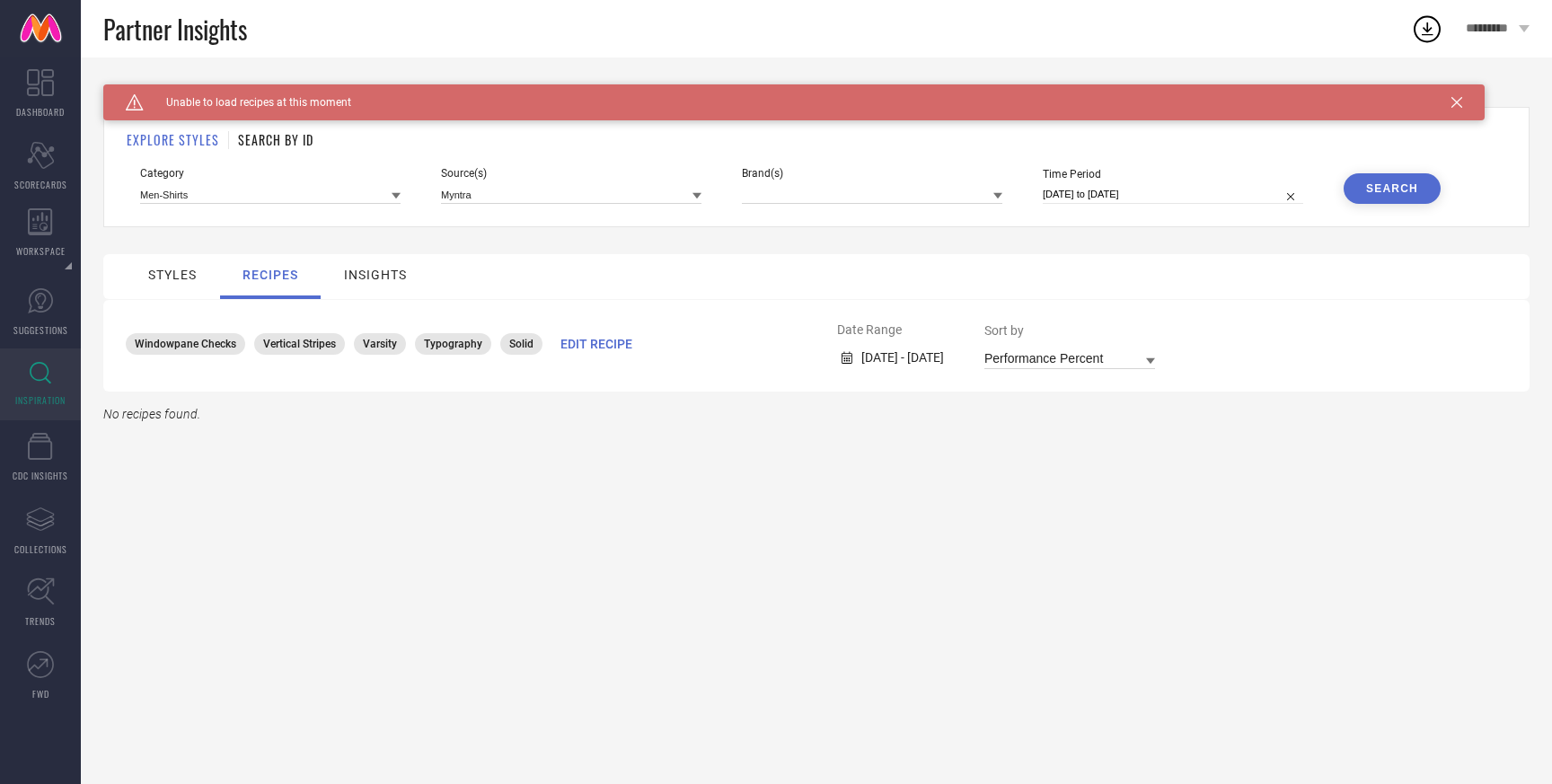
click at [182, 280] on div "styles" at bounding box center [172, 275] width 49 height 14
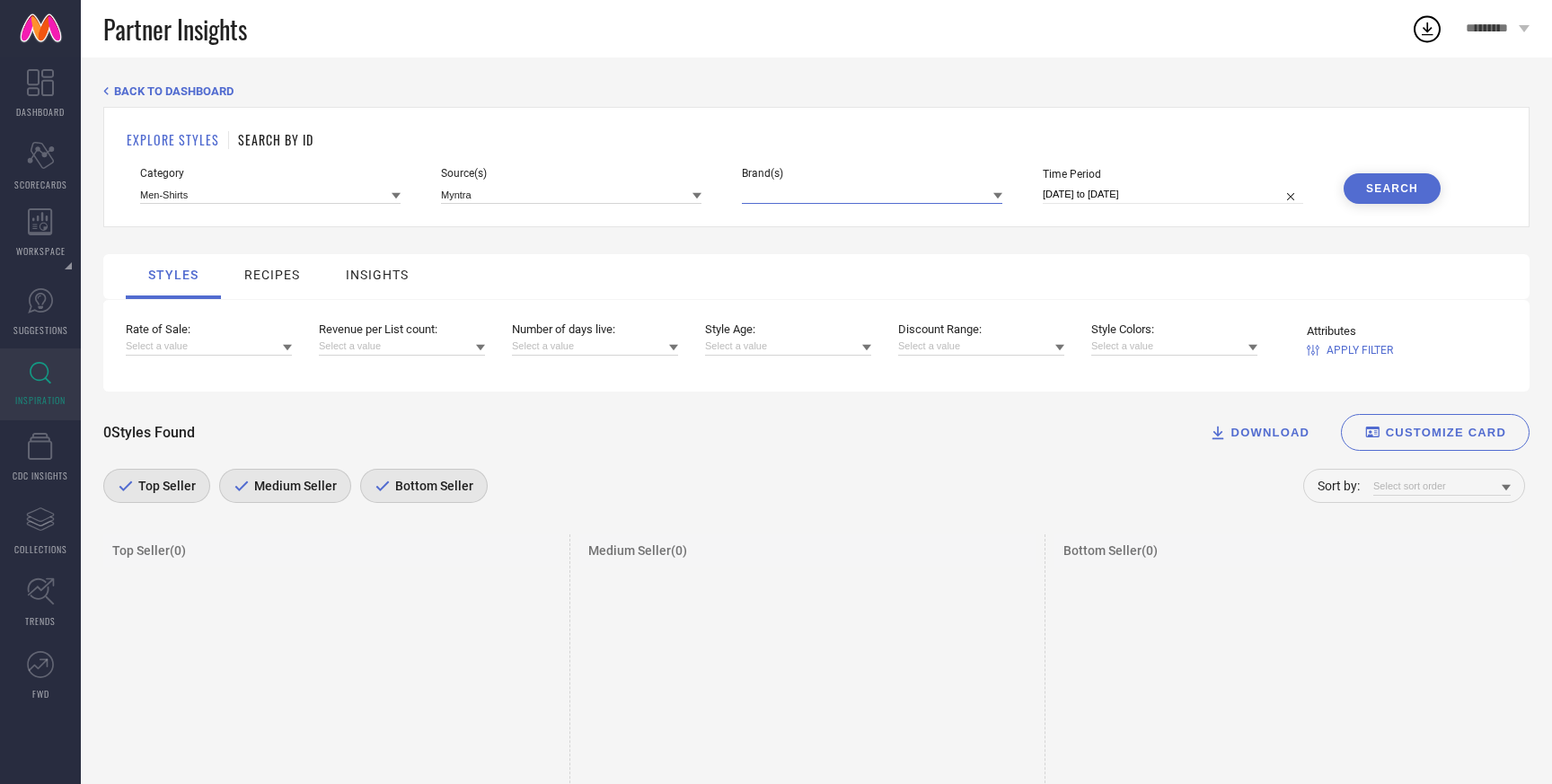
click at [833, 195] on input at bounding box center [872, 194] width 261 height 19
click at [1078, 197] on input "13-07-2025 to 10-10-2025" at bounding box center [1172, 194] width 261 height 19
select select "6"
select select "2025"
select select "7"
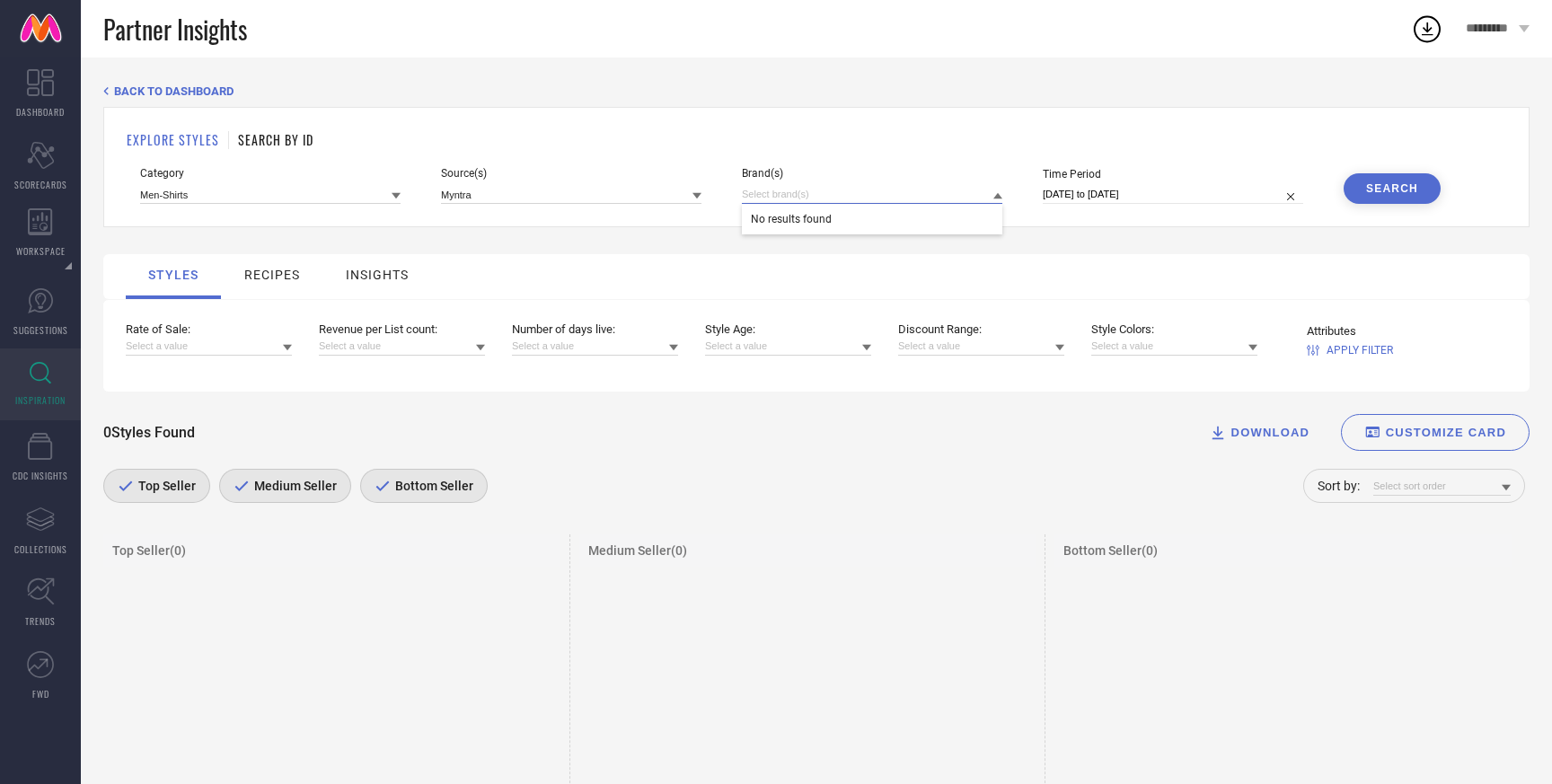
select select "2025"
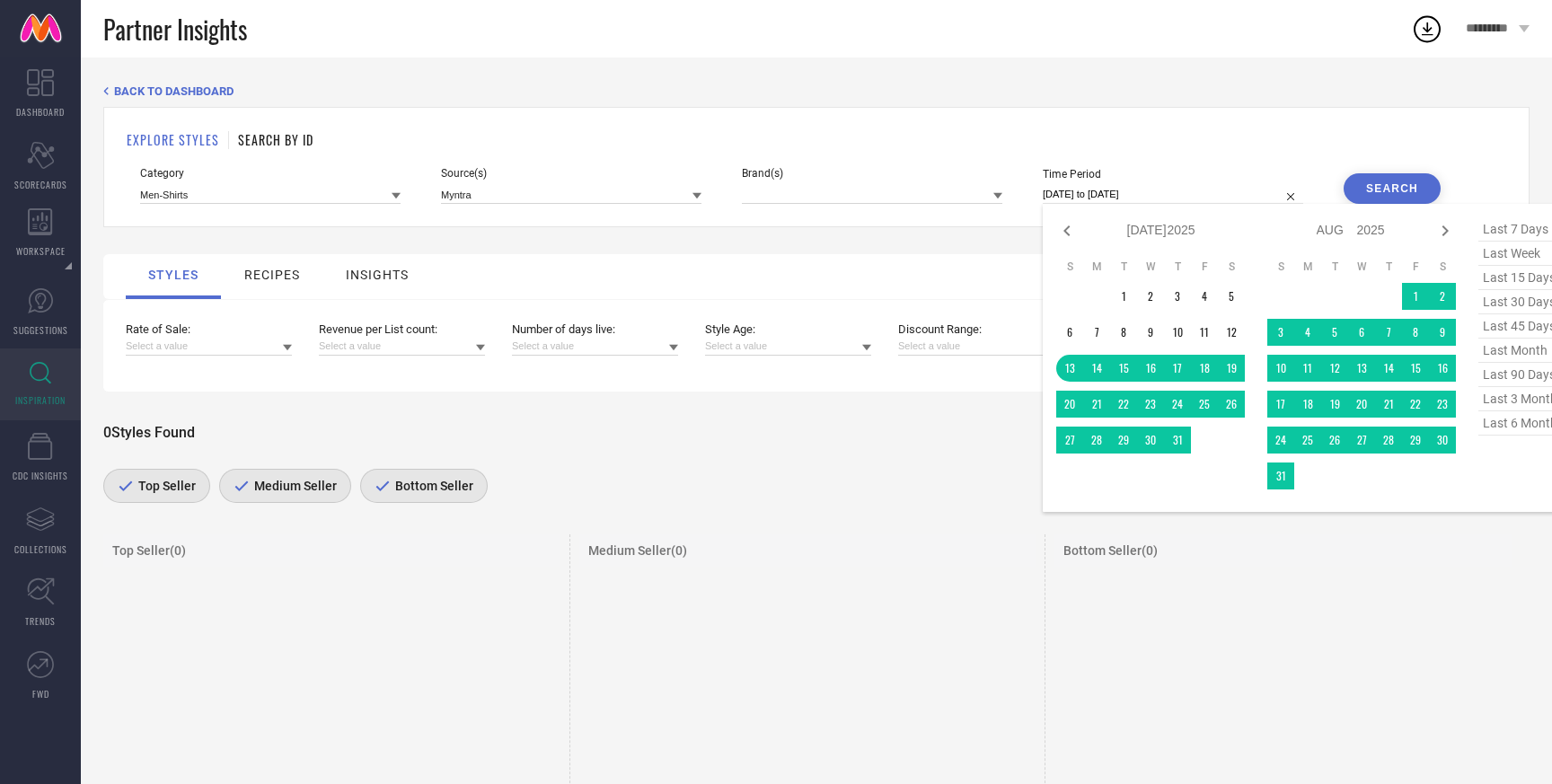
click at [1072, 134] on div "EXPLORE STYLES SEARCH BY ID" at bounding box center [816, 139] width 1380 height 19
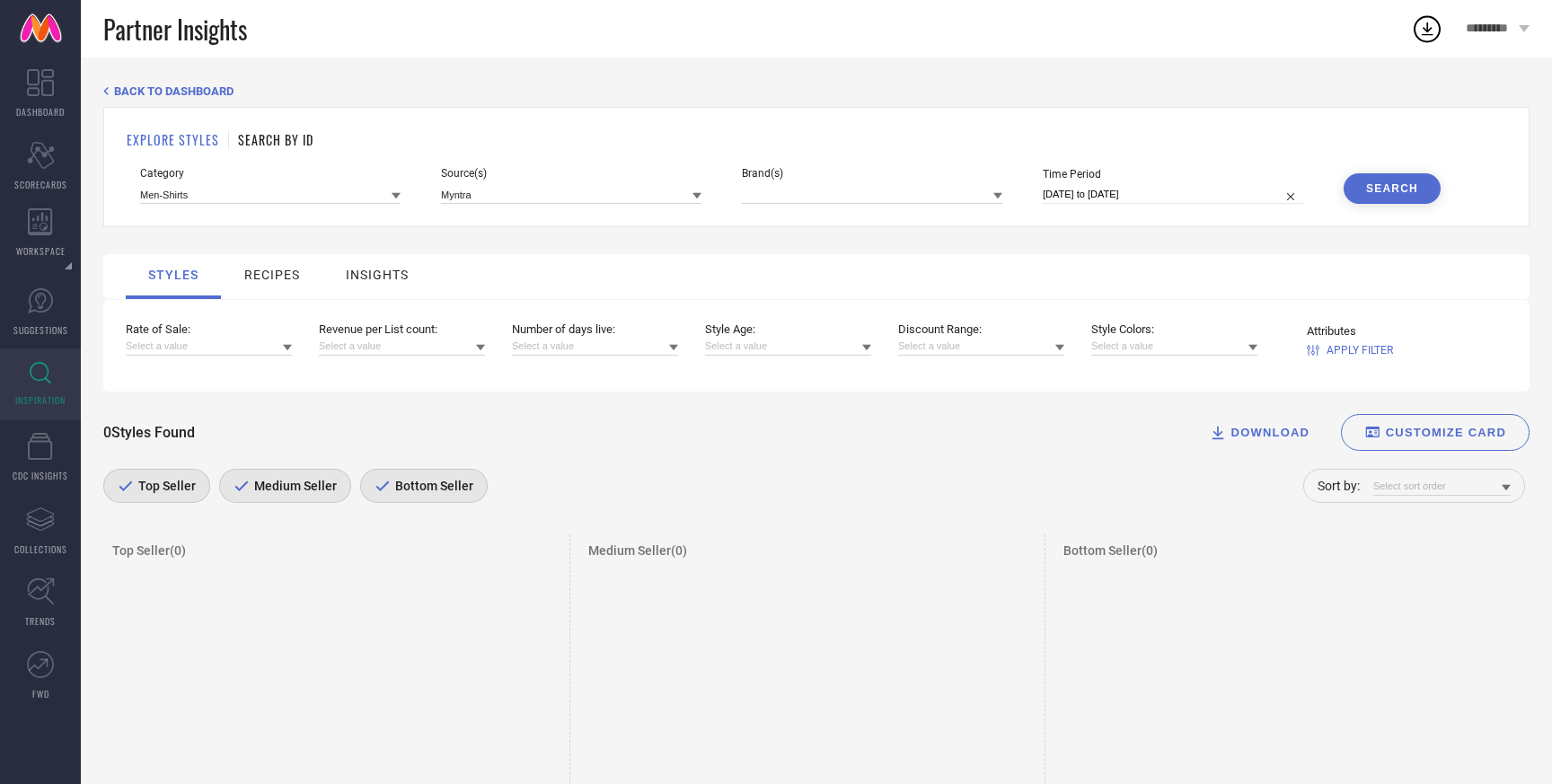
click at [374, 487] on icon at bounding box center [383, 485] width 16 height 11
click at [318, 485] on span "Medium Seller" at bounding box center [293, 485] width 88 height 14
